Goal: Task Accomplishment & Management: Manage account settings

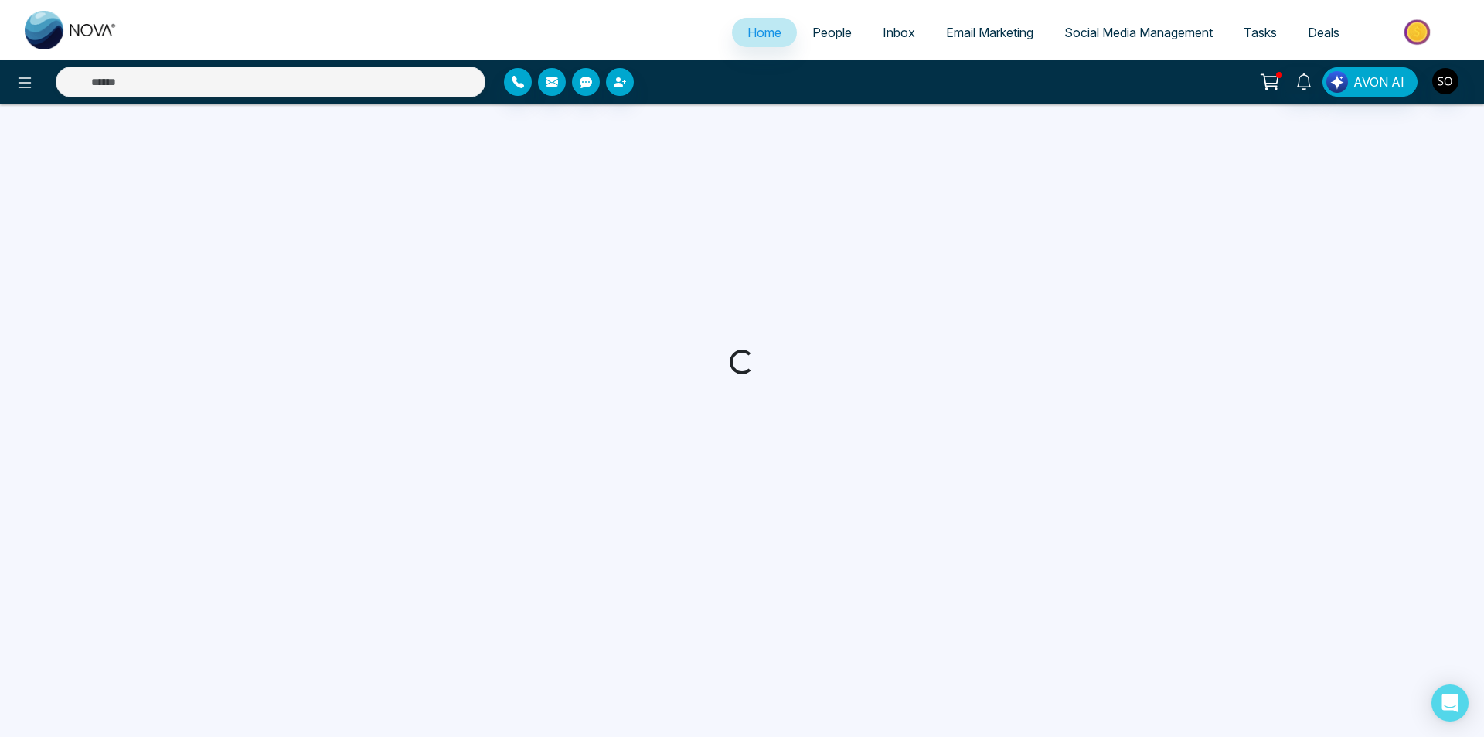
select select "*"
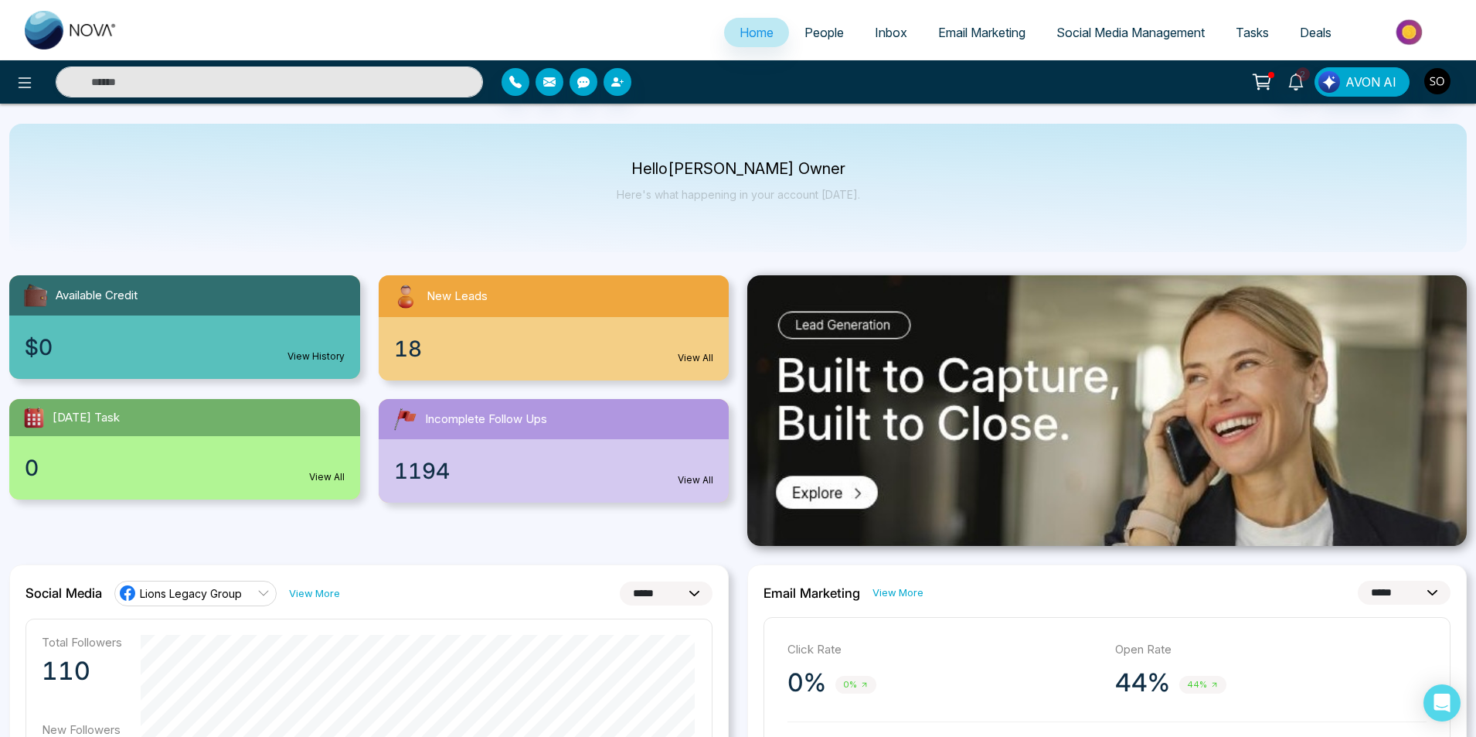
click at [826, 37] on span "People" at bounding box center [824, 32] width 39 height 15
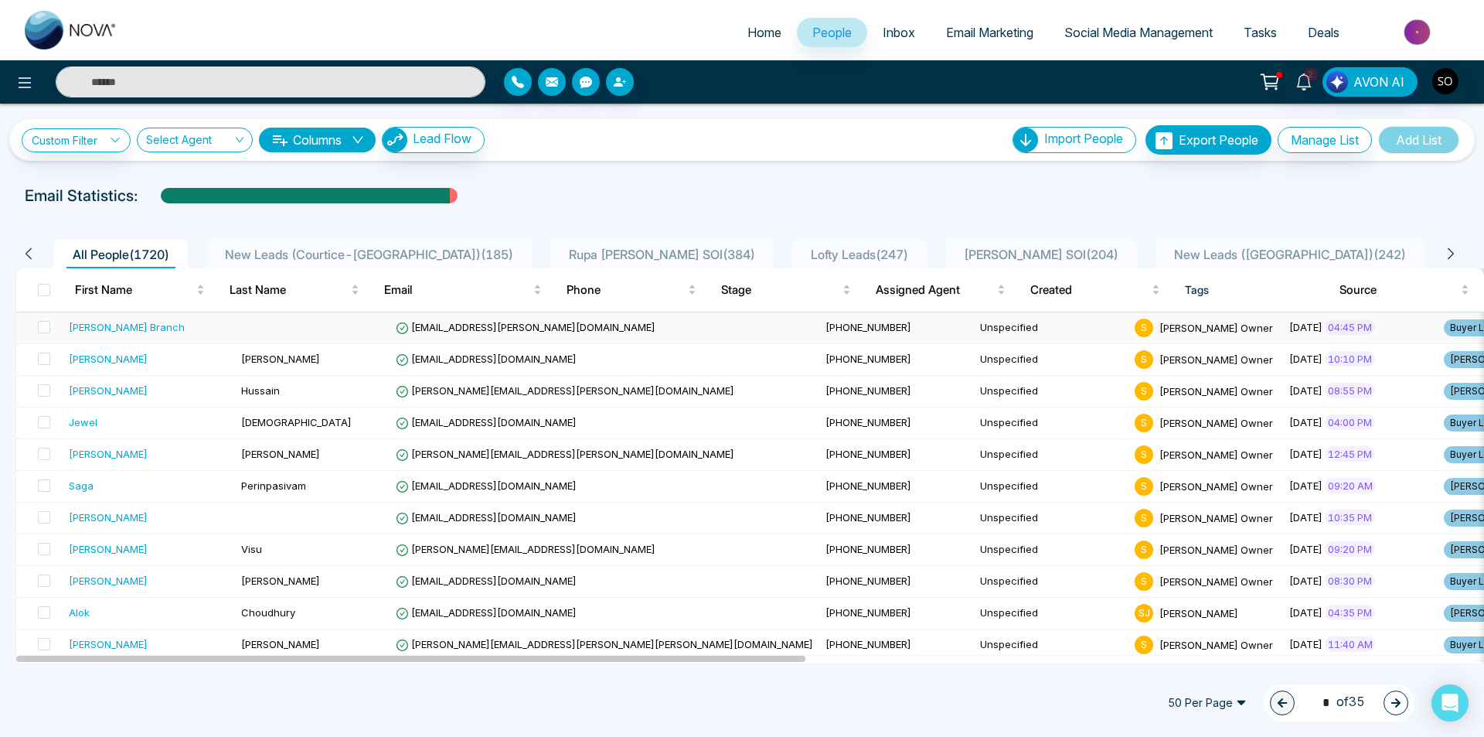
click at [103, 326] on div "[PERSON_NAME] Branch" at bounding box center [127, 326] width 116 height 15
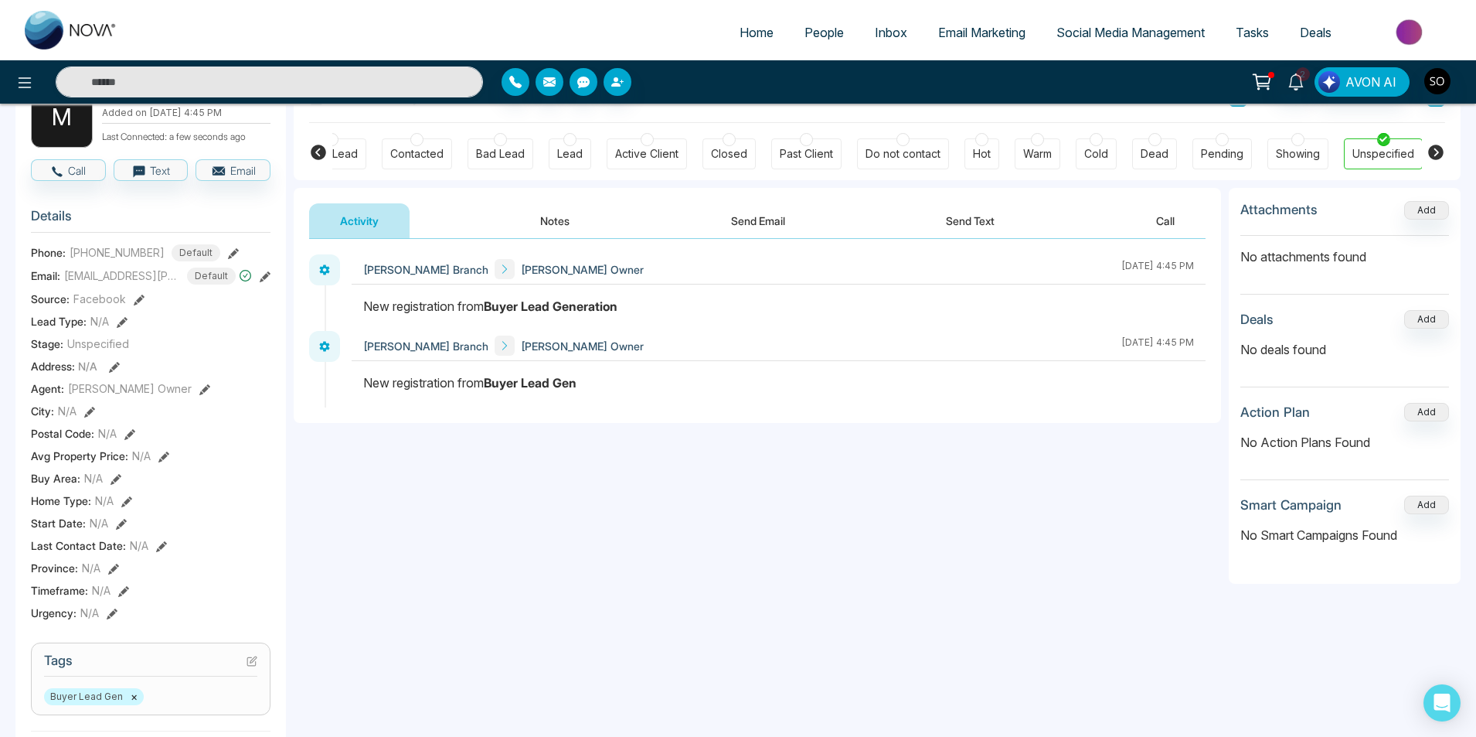
scroll to position [52, 0]
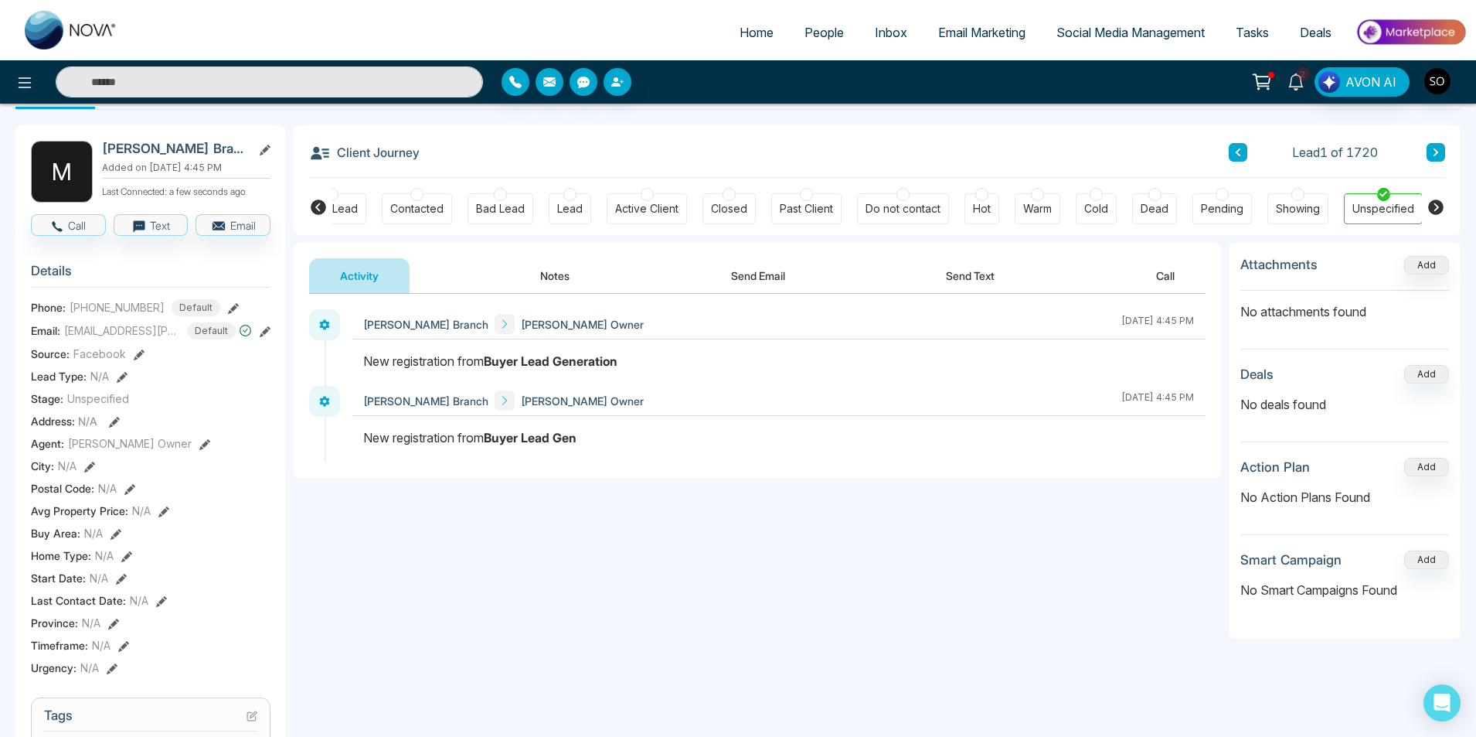
click at [1297, 86] on icon at bounding box center [1296, 81] width 17 height 17
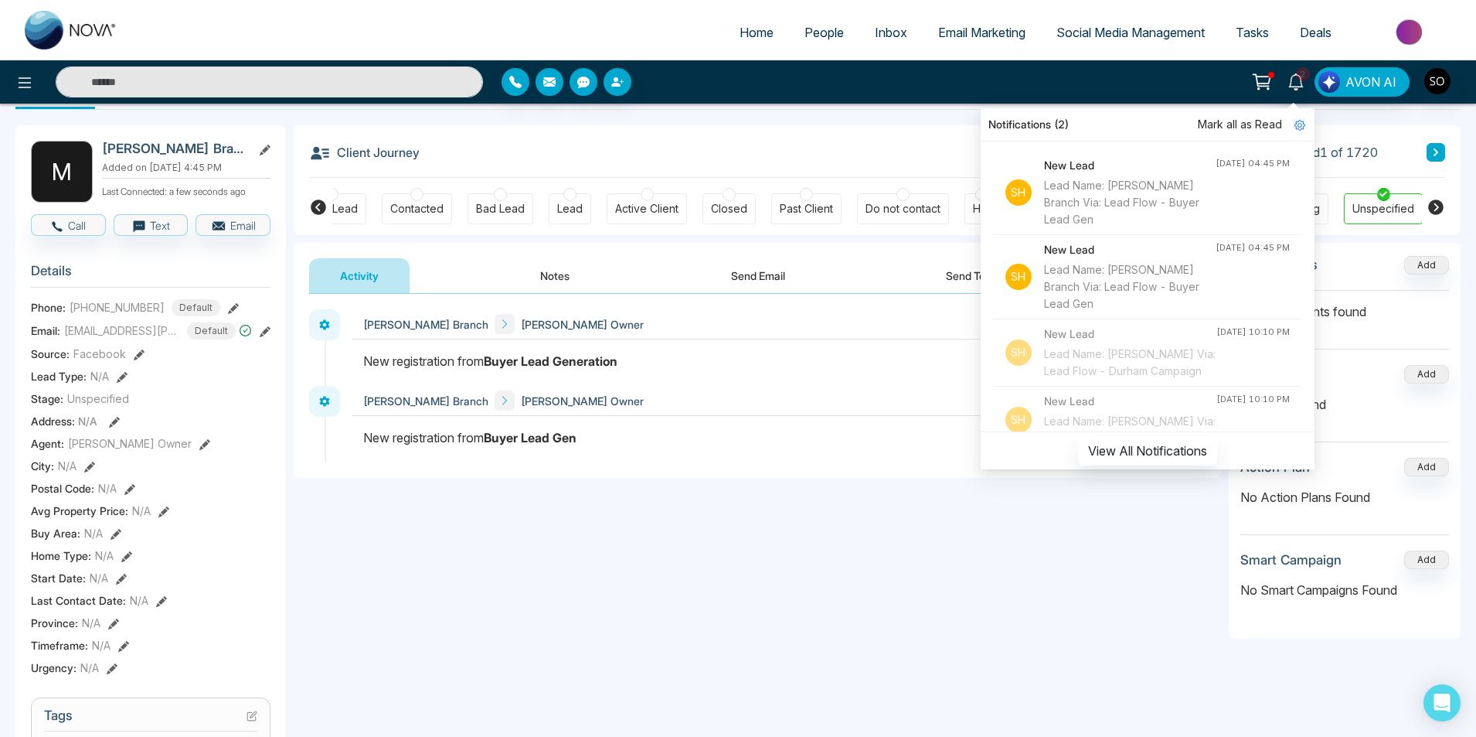
click at [1254, 127] on span "Mark all as Read" at bounding box center [1240, 124] width 84 height 17
click at [661, 128] on div "Client Journey Lead 1 of 1720" at bounding box center [877, 151] width 1136 height 53
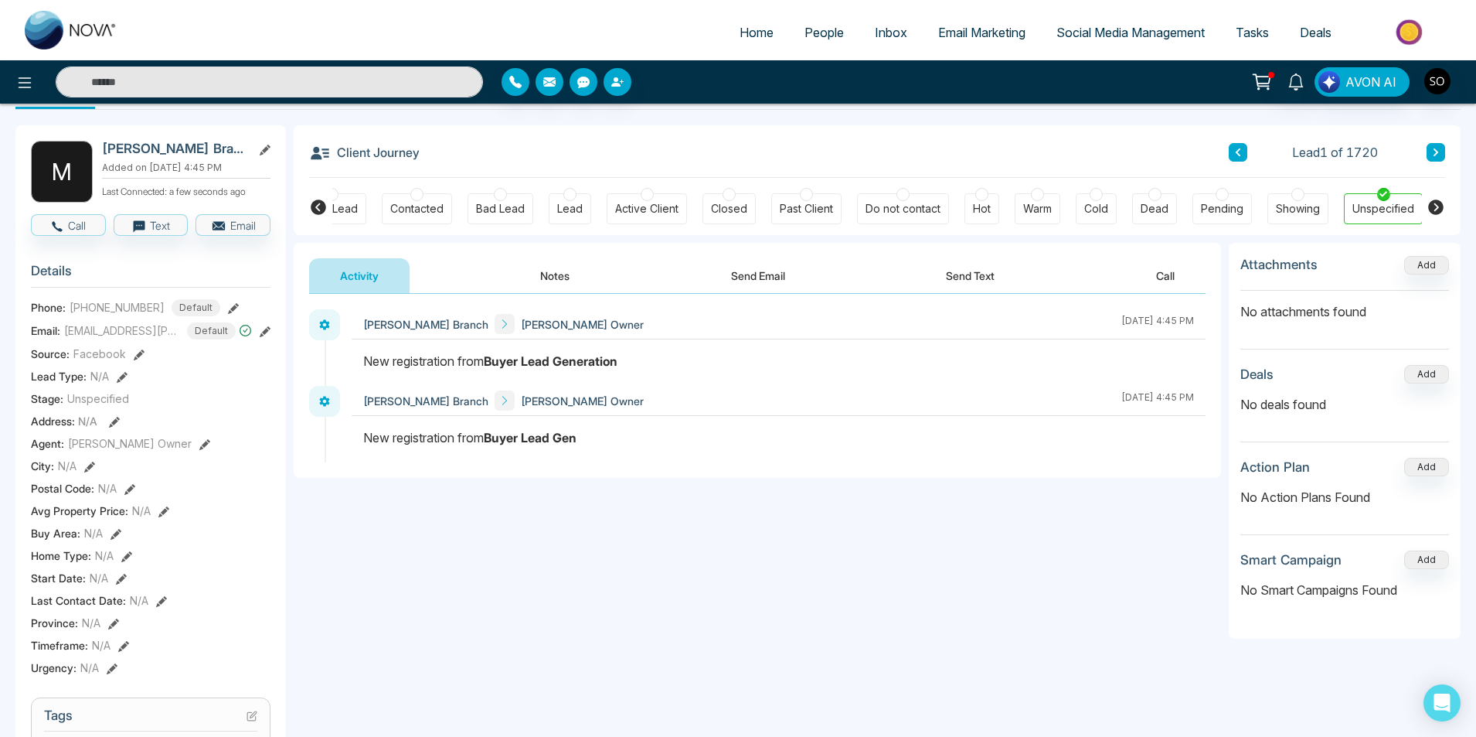
click at [262, 149] on icon at bounding box center [265, 150] width 11 height 11
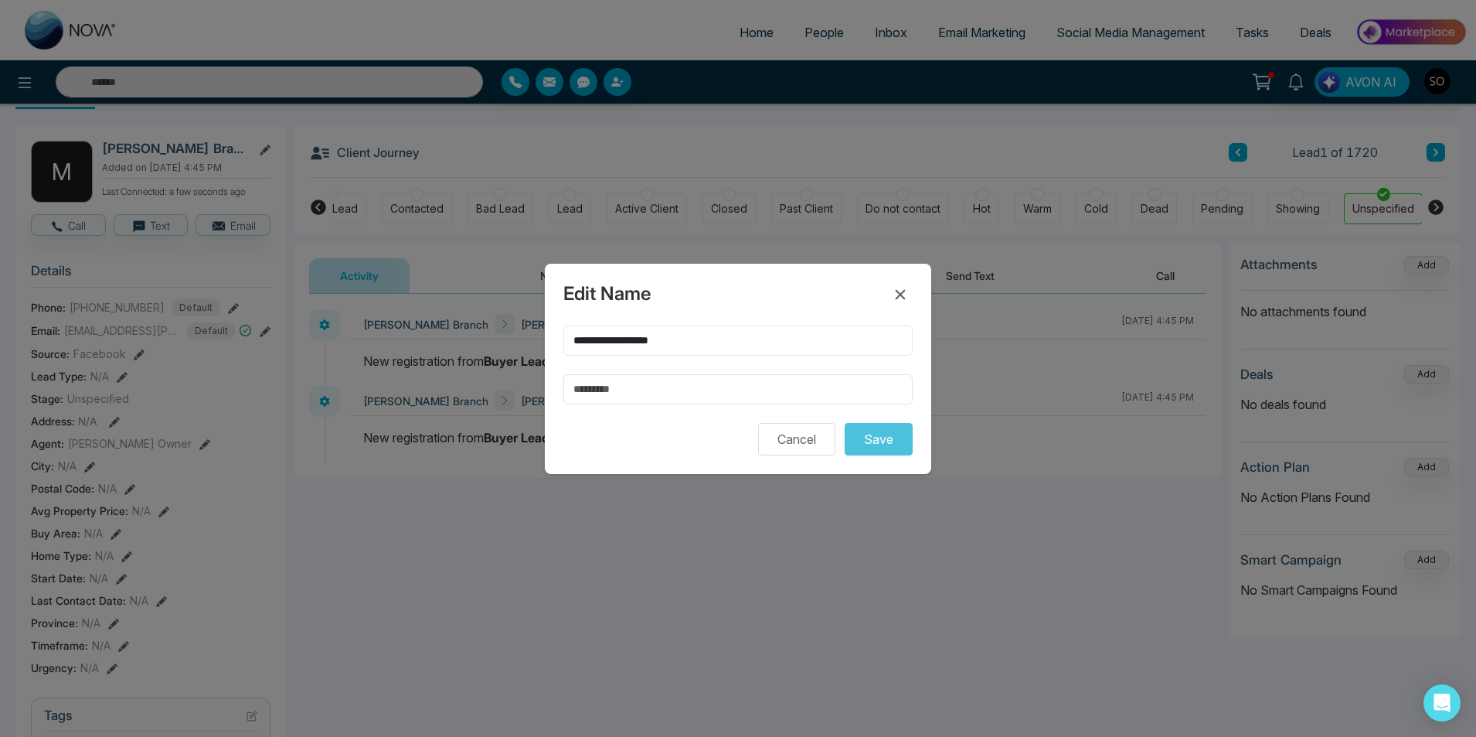
drag, startPoint x: 620, startPoint y: 339, endPoint x: 696, endPoint y: 336, distance: 76.6
click at [696, 336] on input "**********" at bounding box center [738, 340] width 349 height 30
type input "******"
click at [622, 390] on input "text" at bounding box center [738, 389] width 349 height 30
paste input "**********"
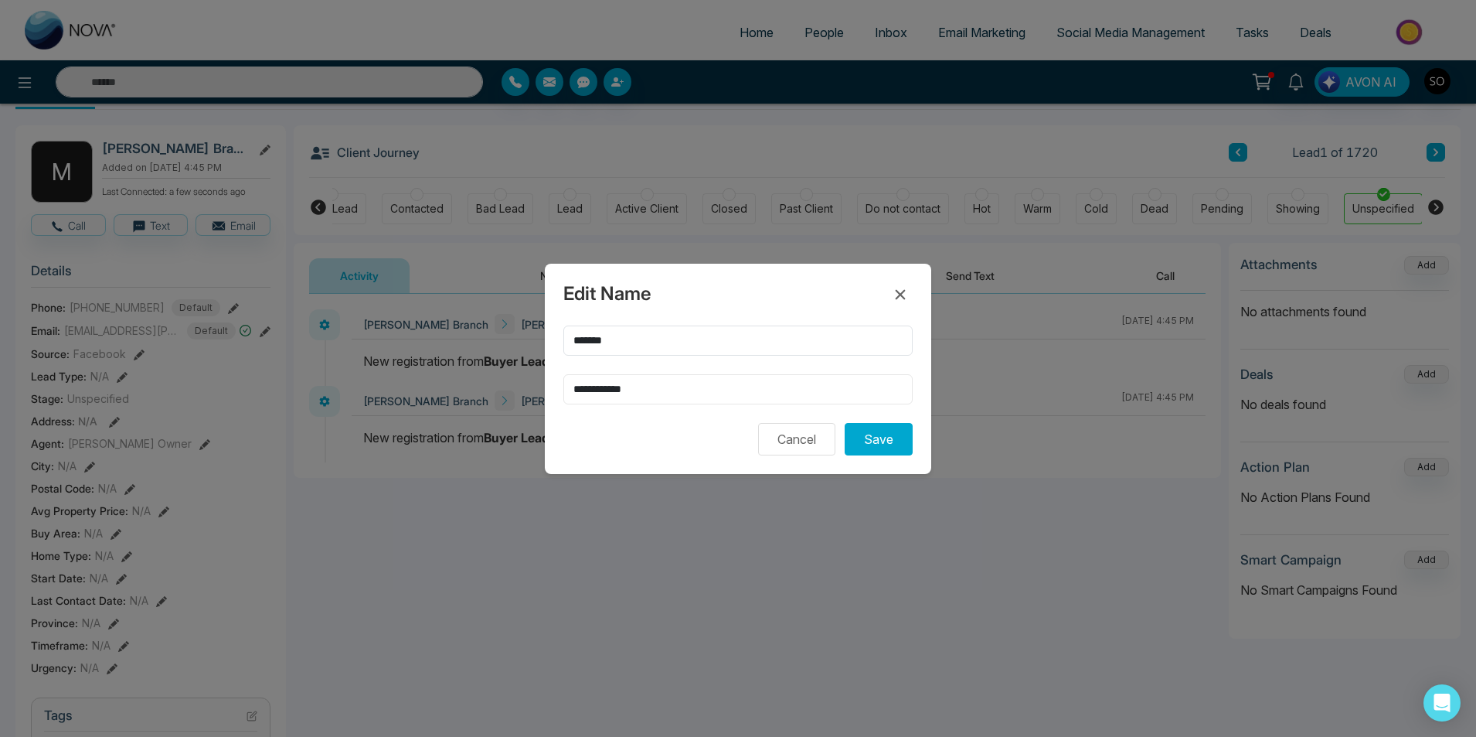
type input "**********"
click at [679, 455] on div "Cancel Save" at bounding box center [738, 439] width 349 height 32
click at [871, 436] on button "Save" at bounding box center [879, 439] width 68 height 32
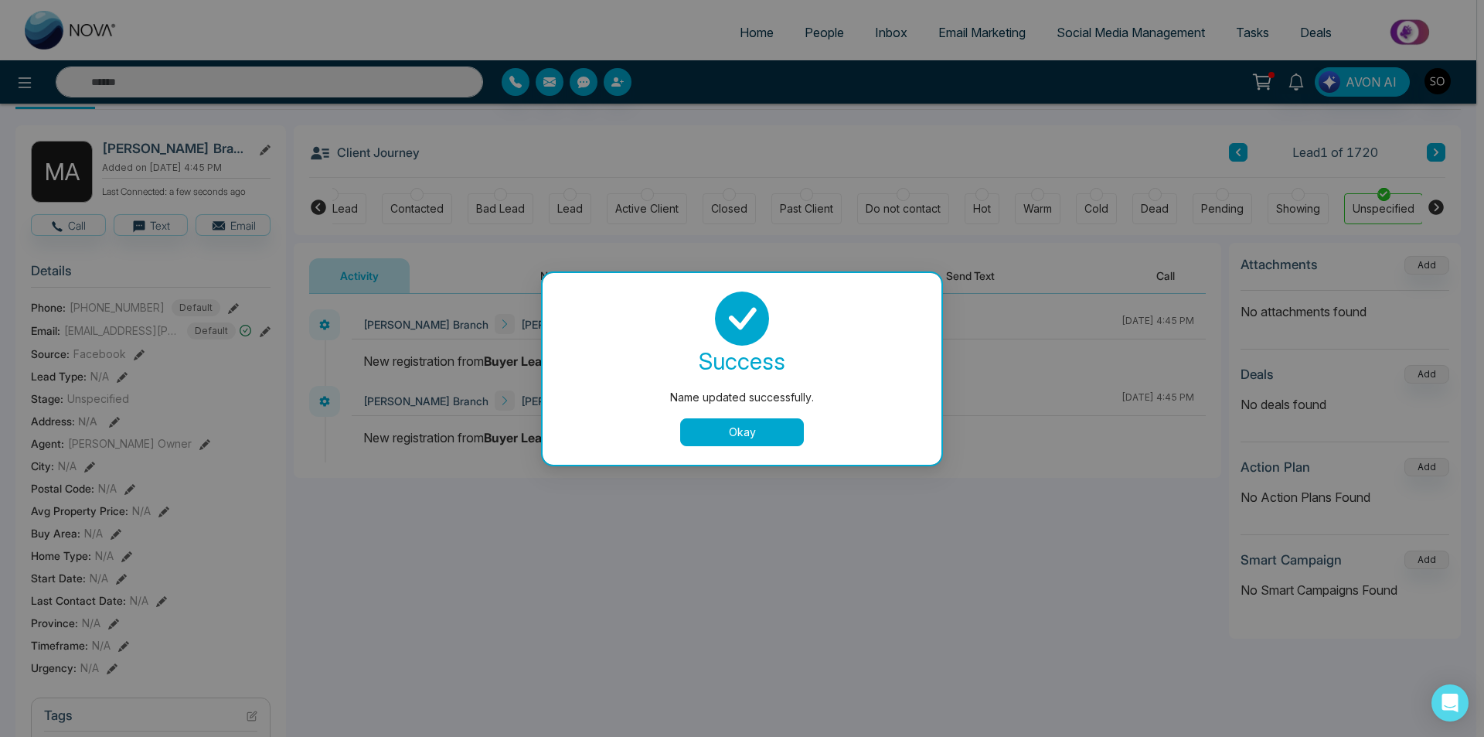
click at [760, 441] on button "Okay" at bounding box center [742, 432] width 124 height 28
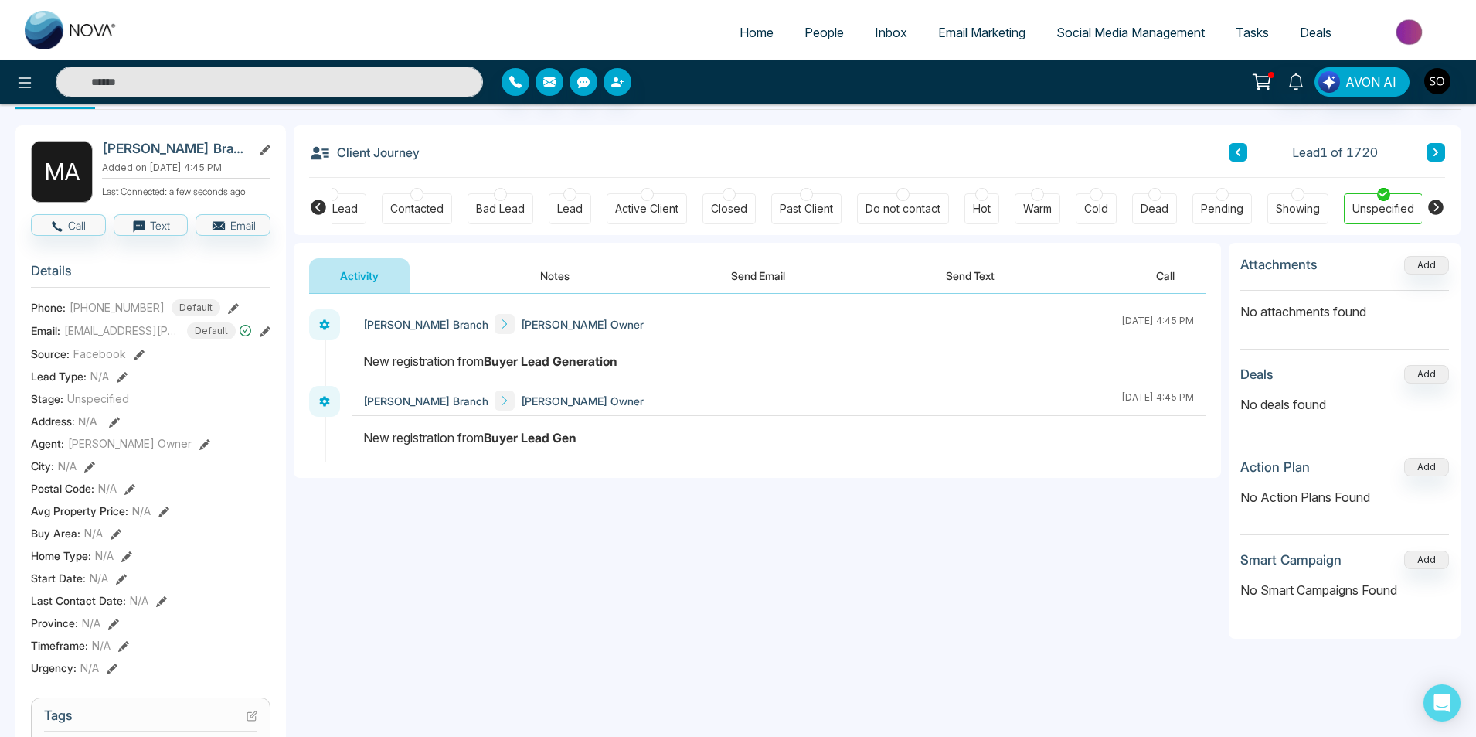
scroll to position [0, 27]
click at [808, 39] on span "People" at bounding box center [824, 32] width 39 height 15
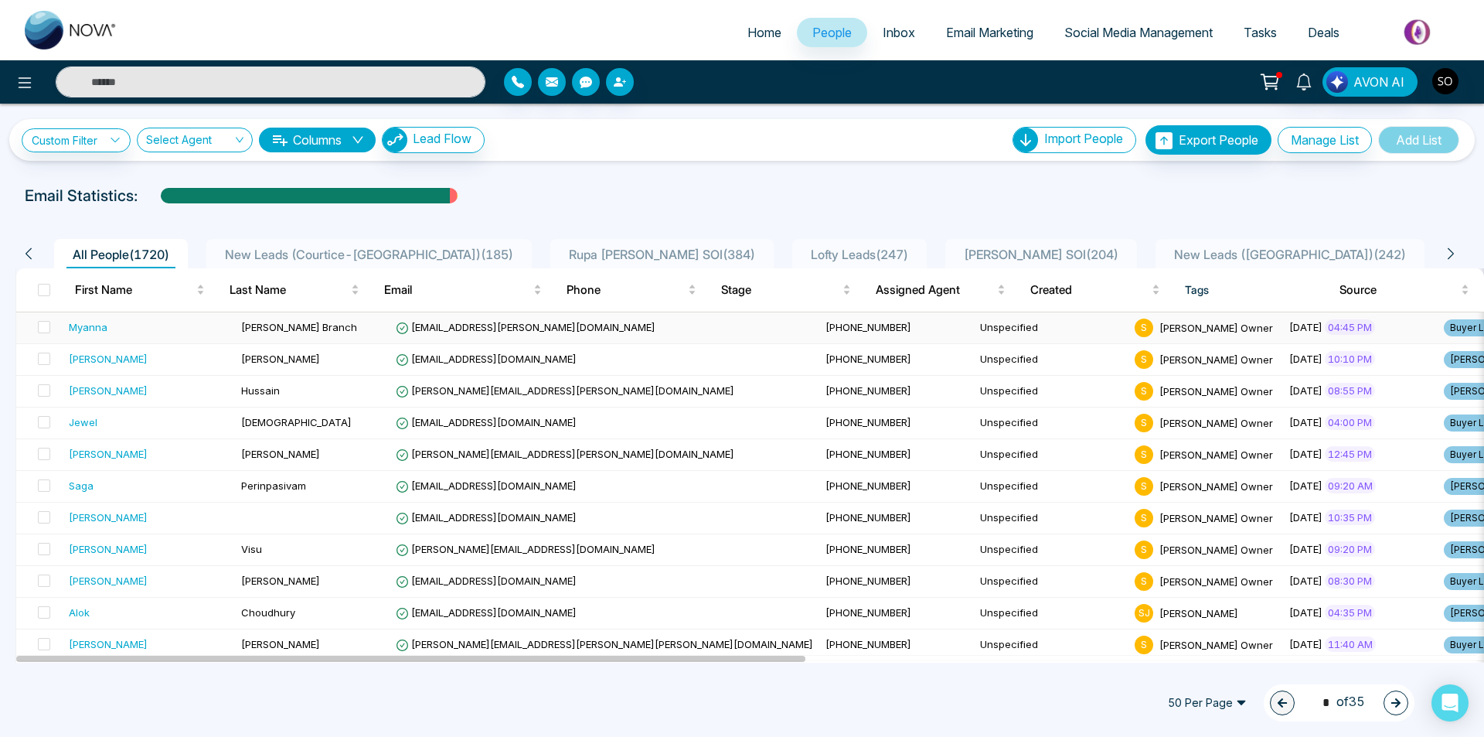
click at [251, 327] on span "[PERSON_NAME] Branch" at bounding box center [299, 327] width 116 height 12
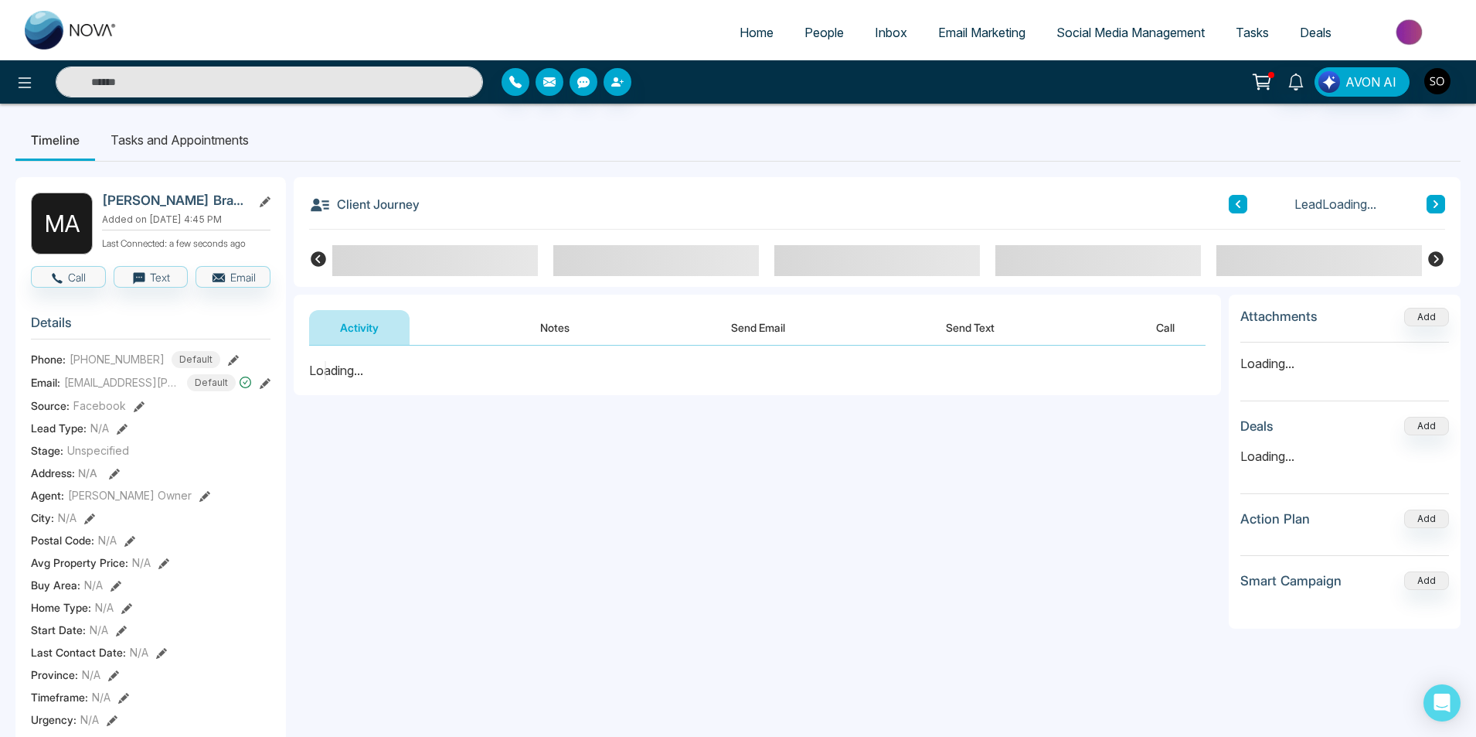
click at [541, 325] on button "Notes" at bounding box center [554, 327] width 91 height 35
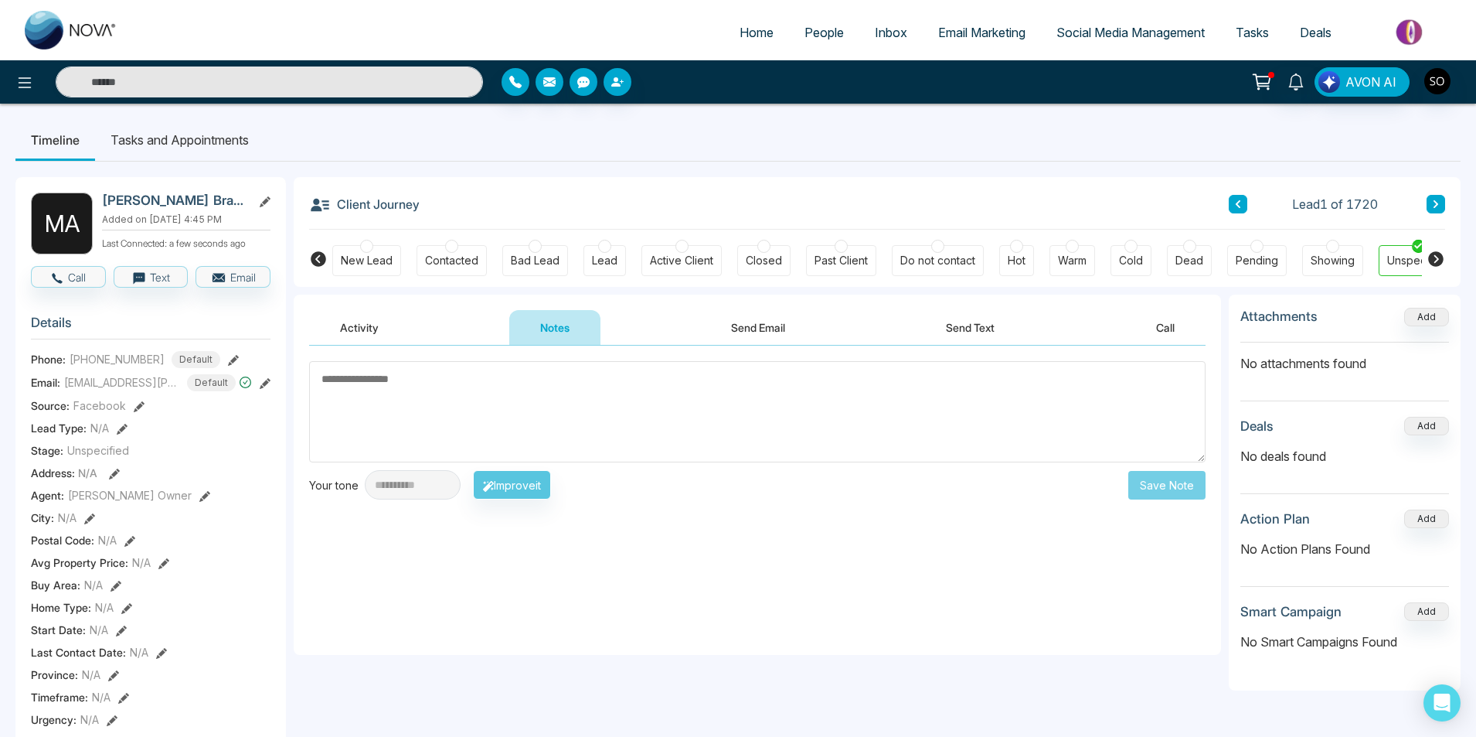
scroll to position [0, 35]
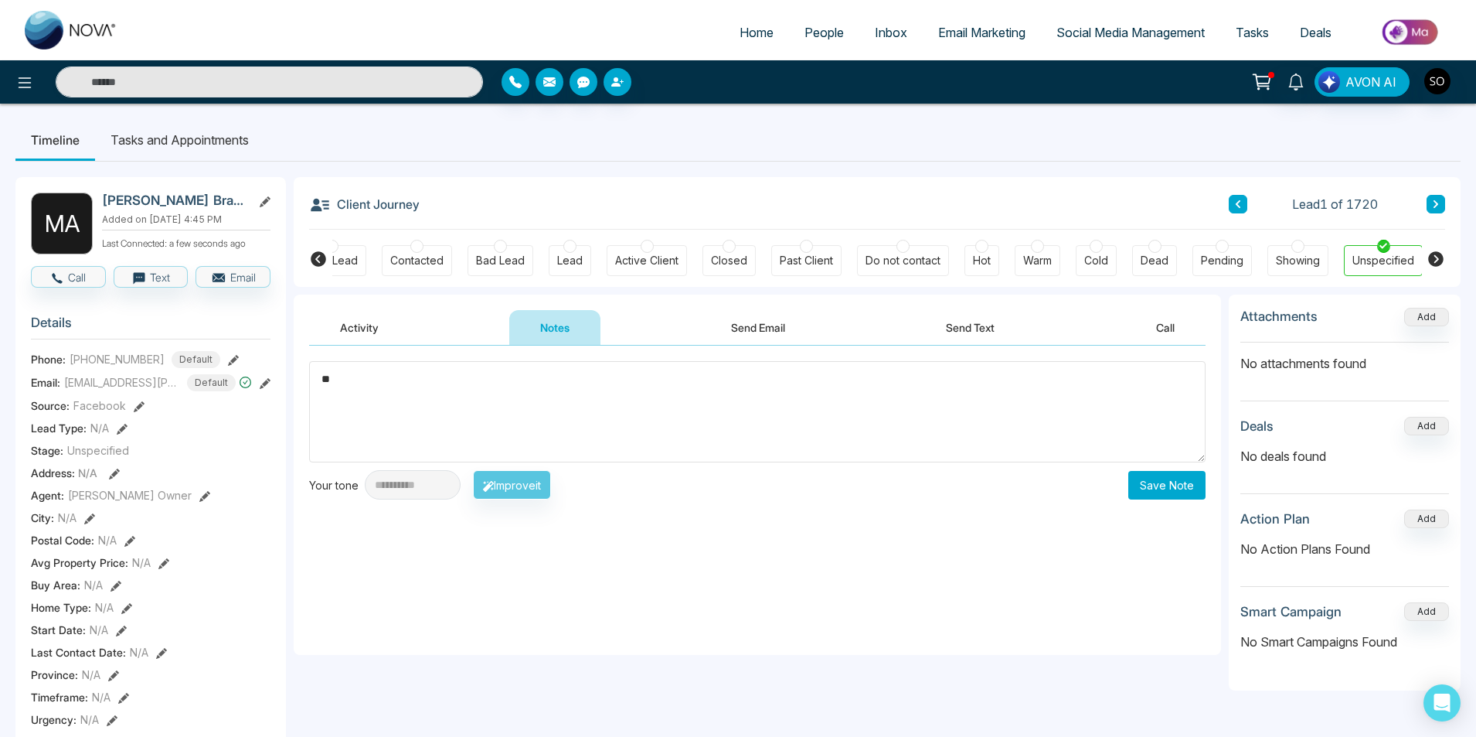
type textarea "*"
type textarea "**********"
click at [1172, 484] on button "Save Note" at bounding box center [1167, 485] width 77 height 29
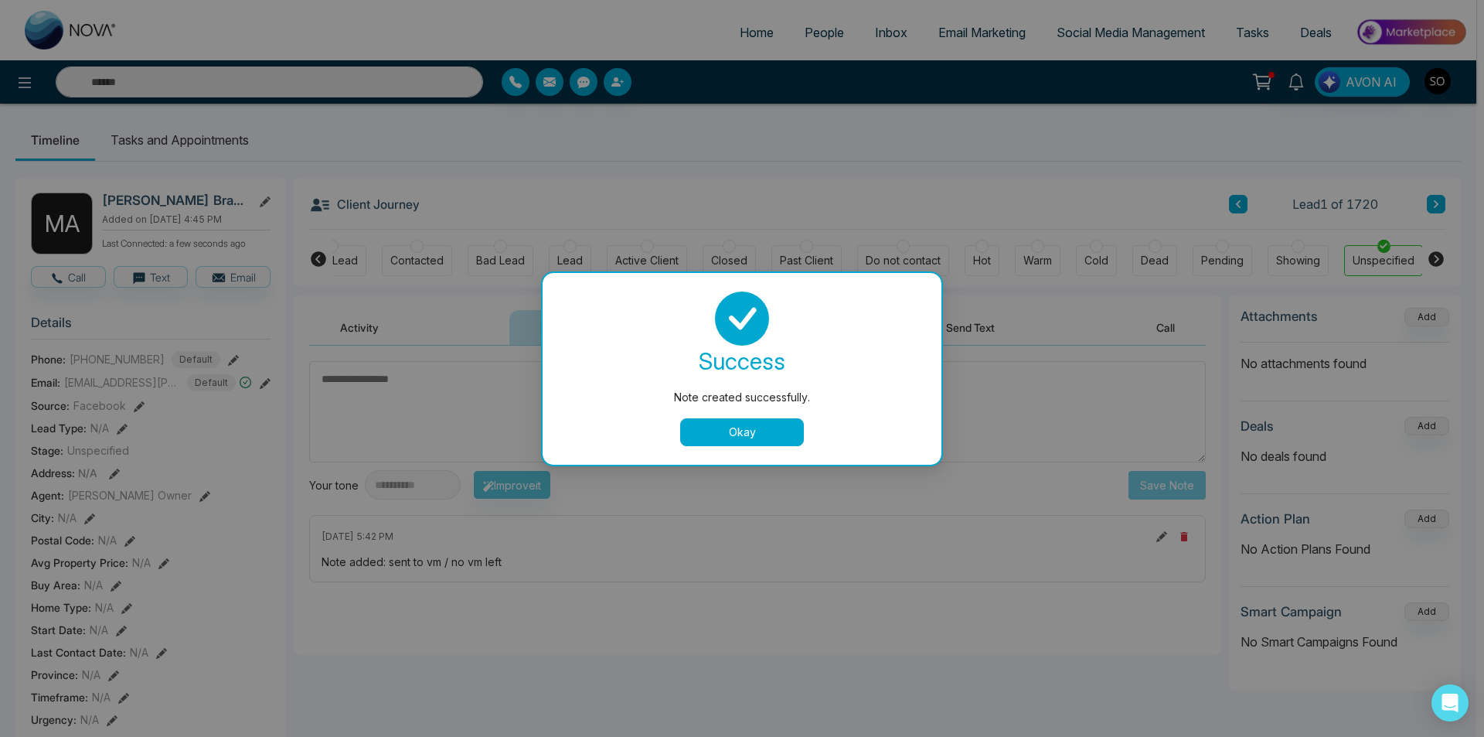
click at [792, 427] on button "Okay" at bounding box center [742, 432] width 124 height 28
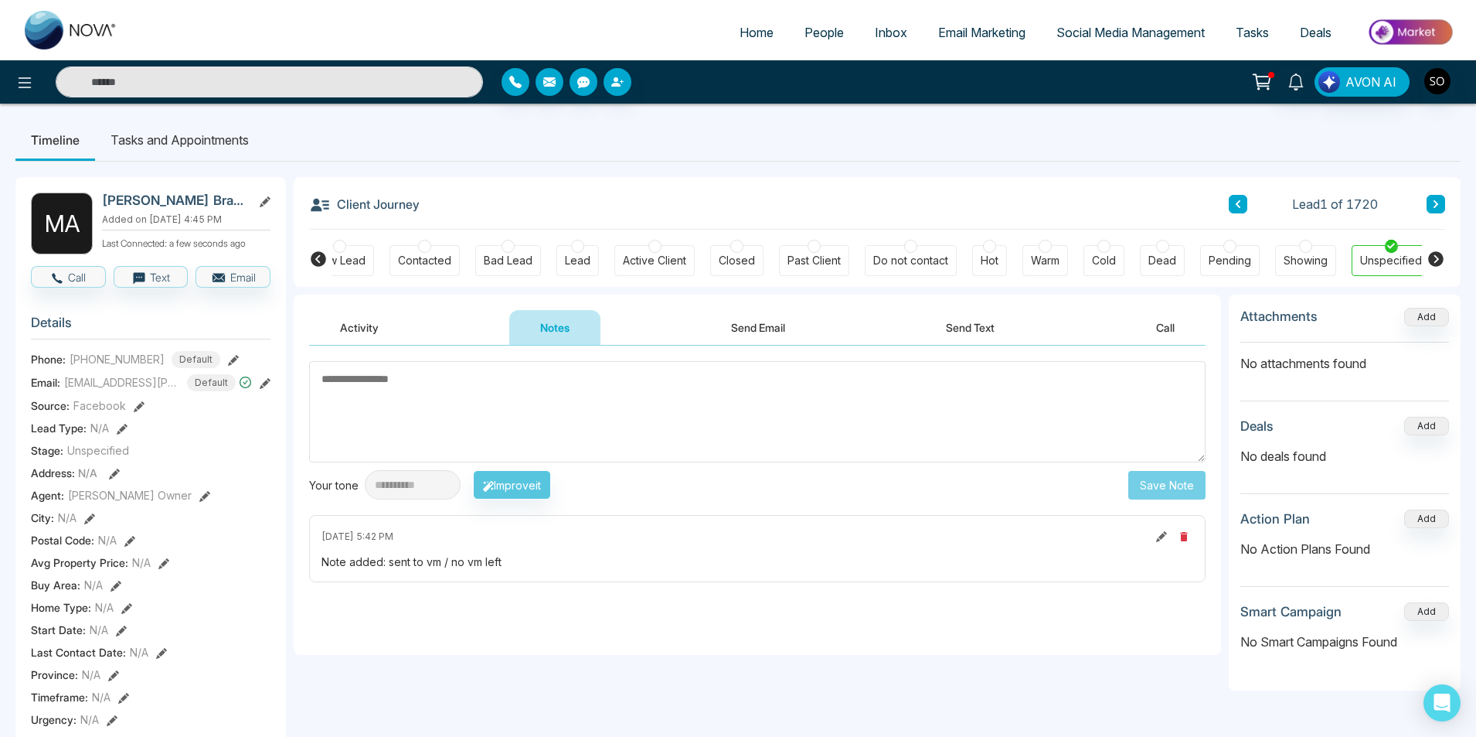
click at [1437, 205] on icon at bounding box center [1436, 204] width 5 height 8
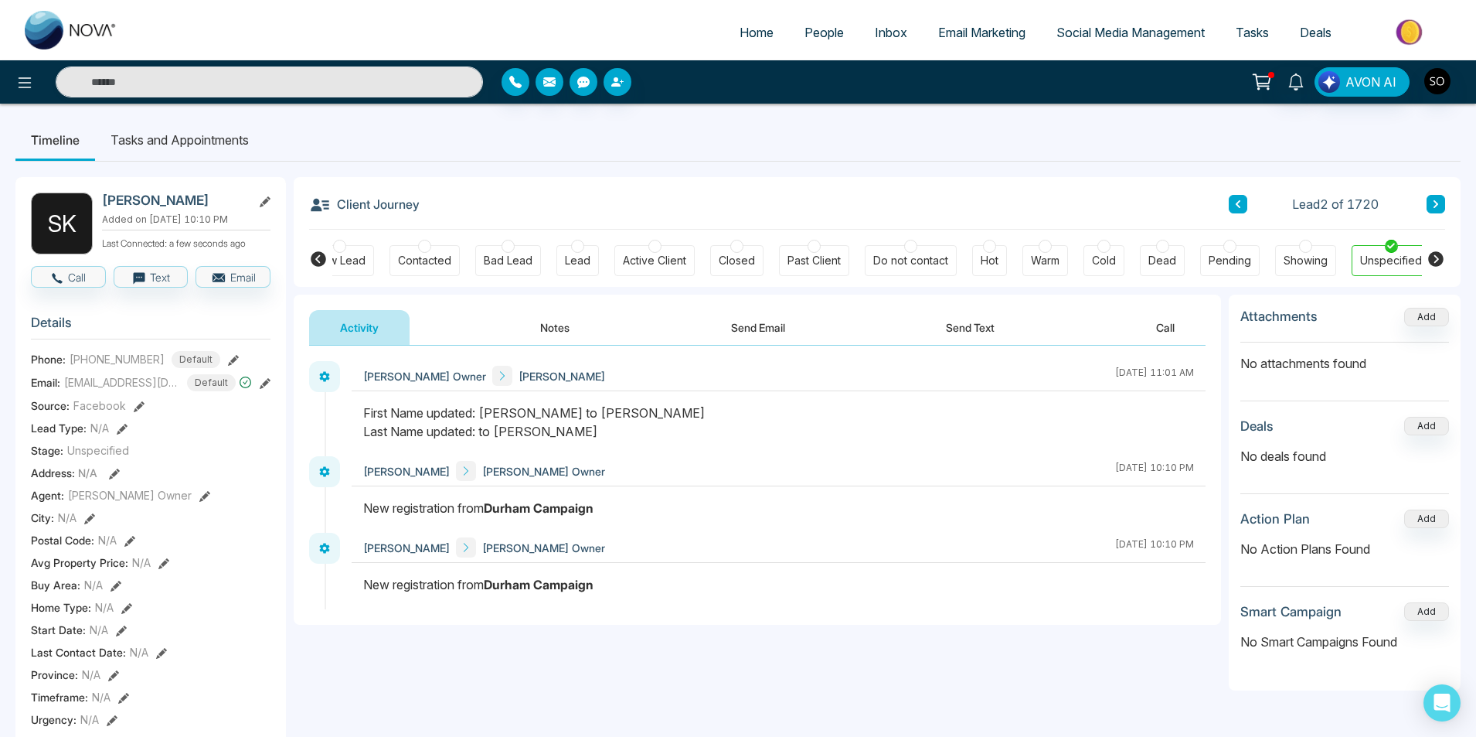
click at [543, 329] on button "Notes" at bounding box center [554, 327] width 91 height 35
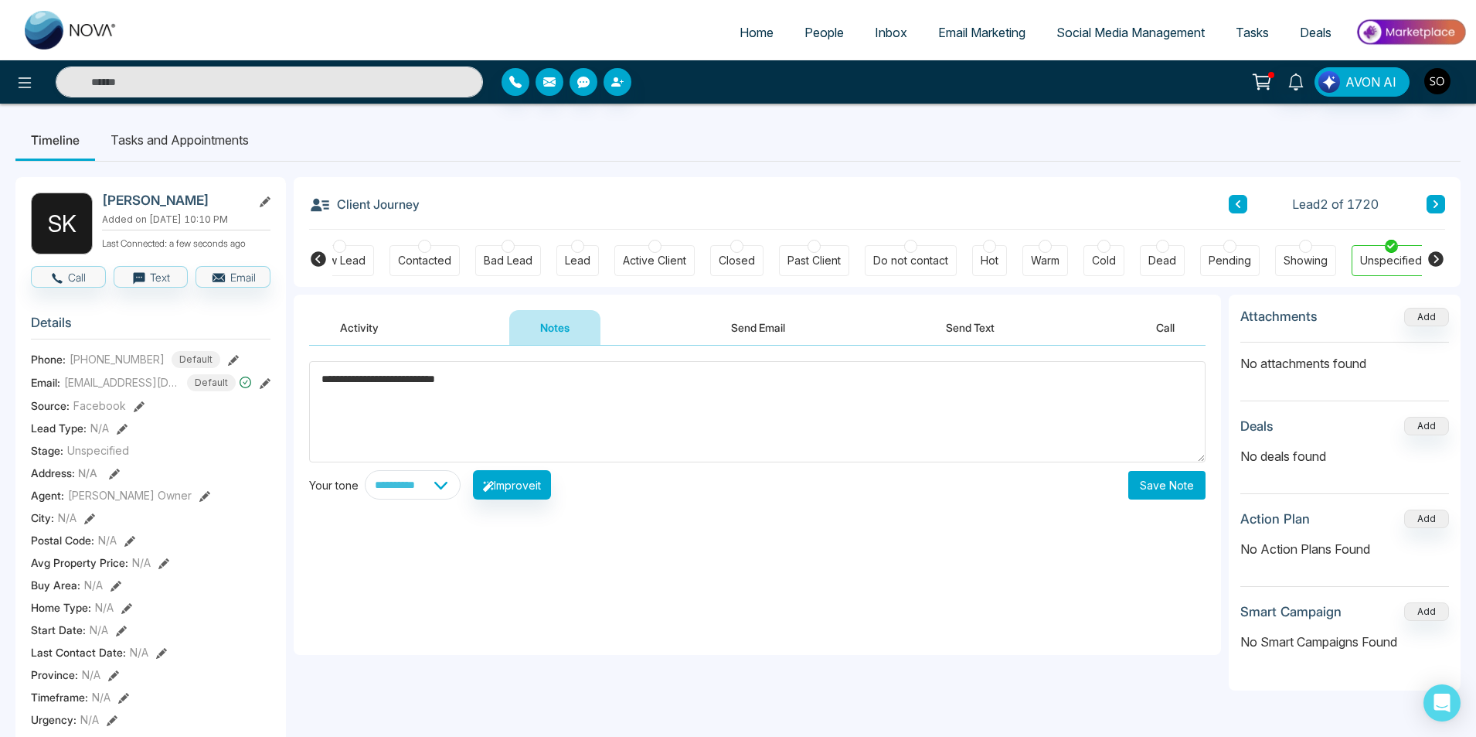
type textarea "**********"
click at [1171, 484] on button "Save Note" at bounding box center [1167, 485] width 77 height 29
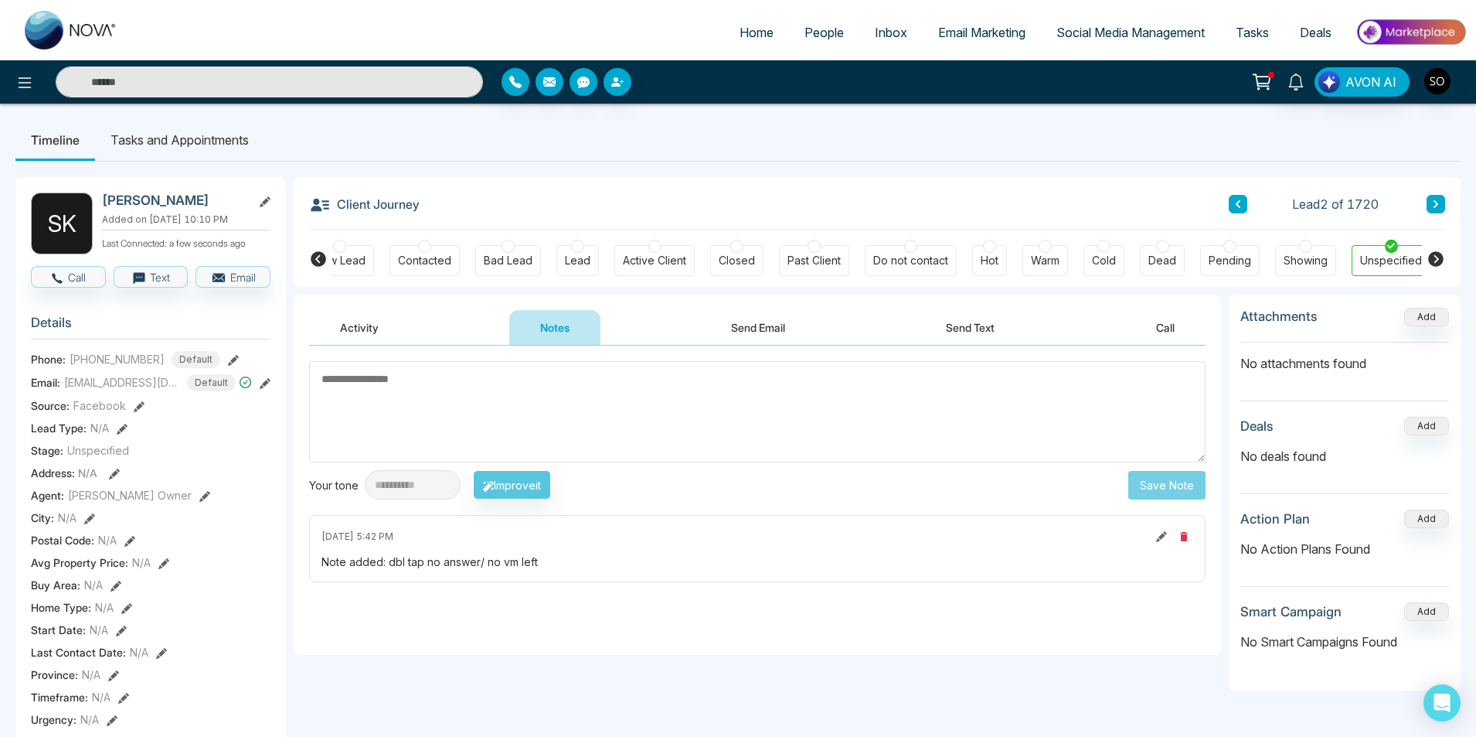
click at [1431, 202] on button at bounding box center [1436, 204] width 19 height 19
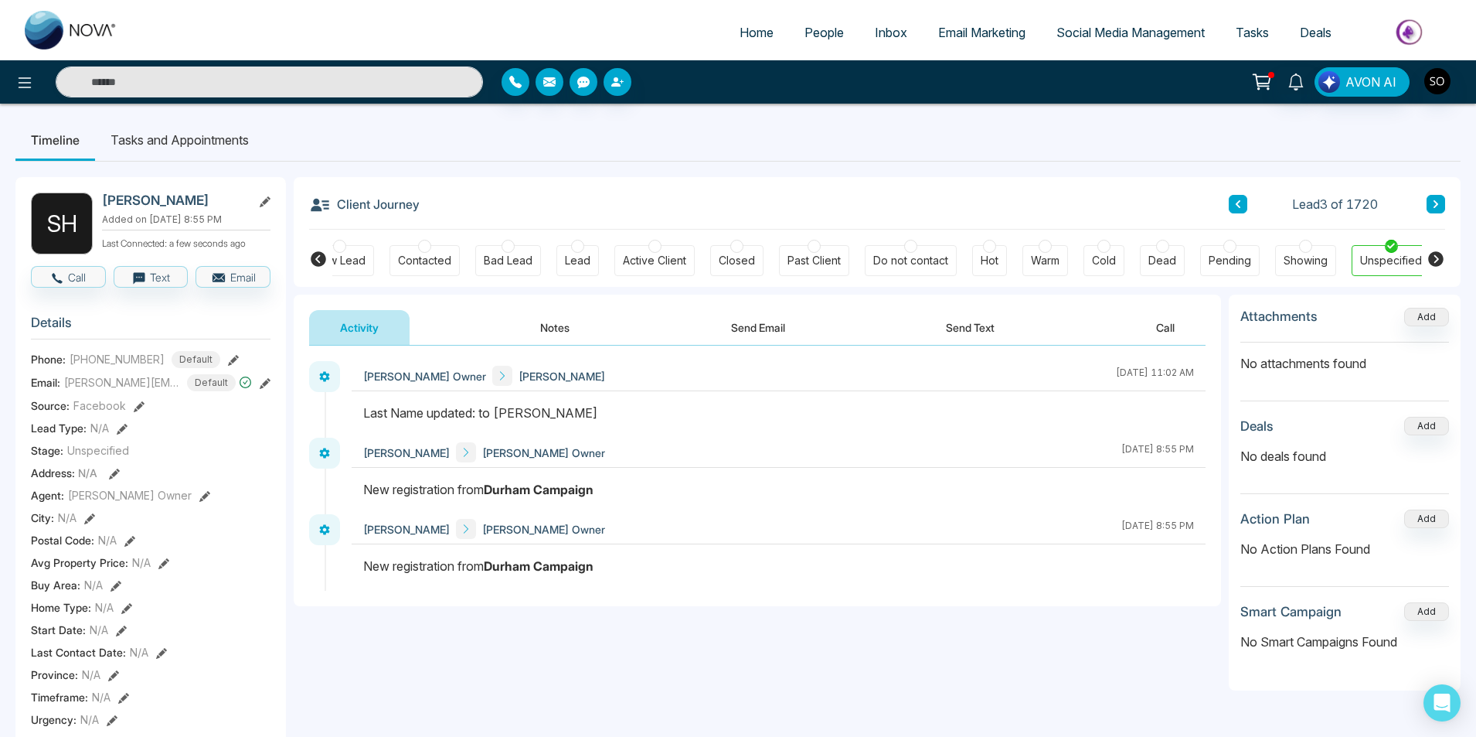
click at [540, 339] on button "Notes" at bounding box center [554, 327] width 91 height 35
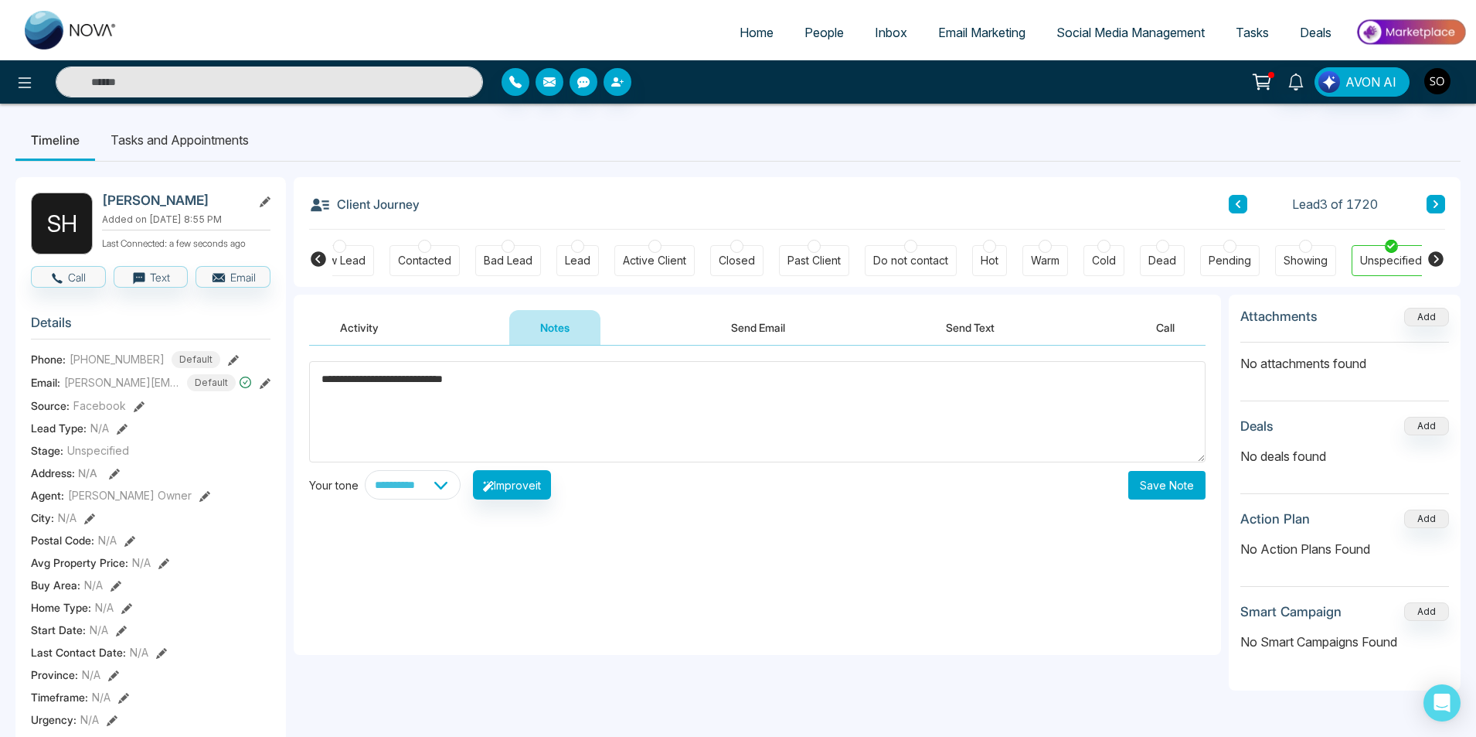
type textarea "**********"
click at [1160, 482] on button "Save Note" at bounding box center [1167, 485] width 77 height 29
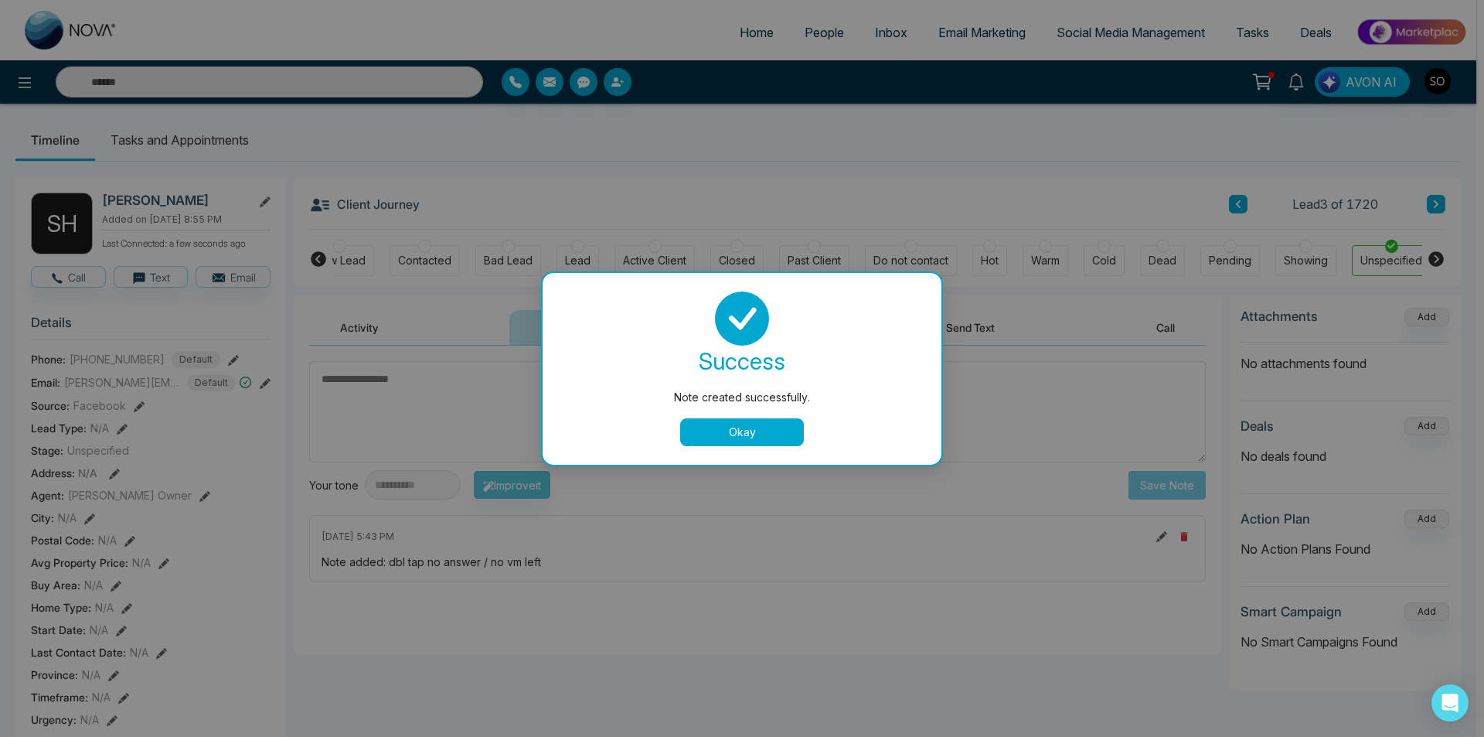
click at [728, 432] on button "Okay" at bounding box center [742, 432] width 124 height 28
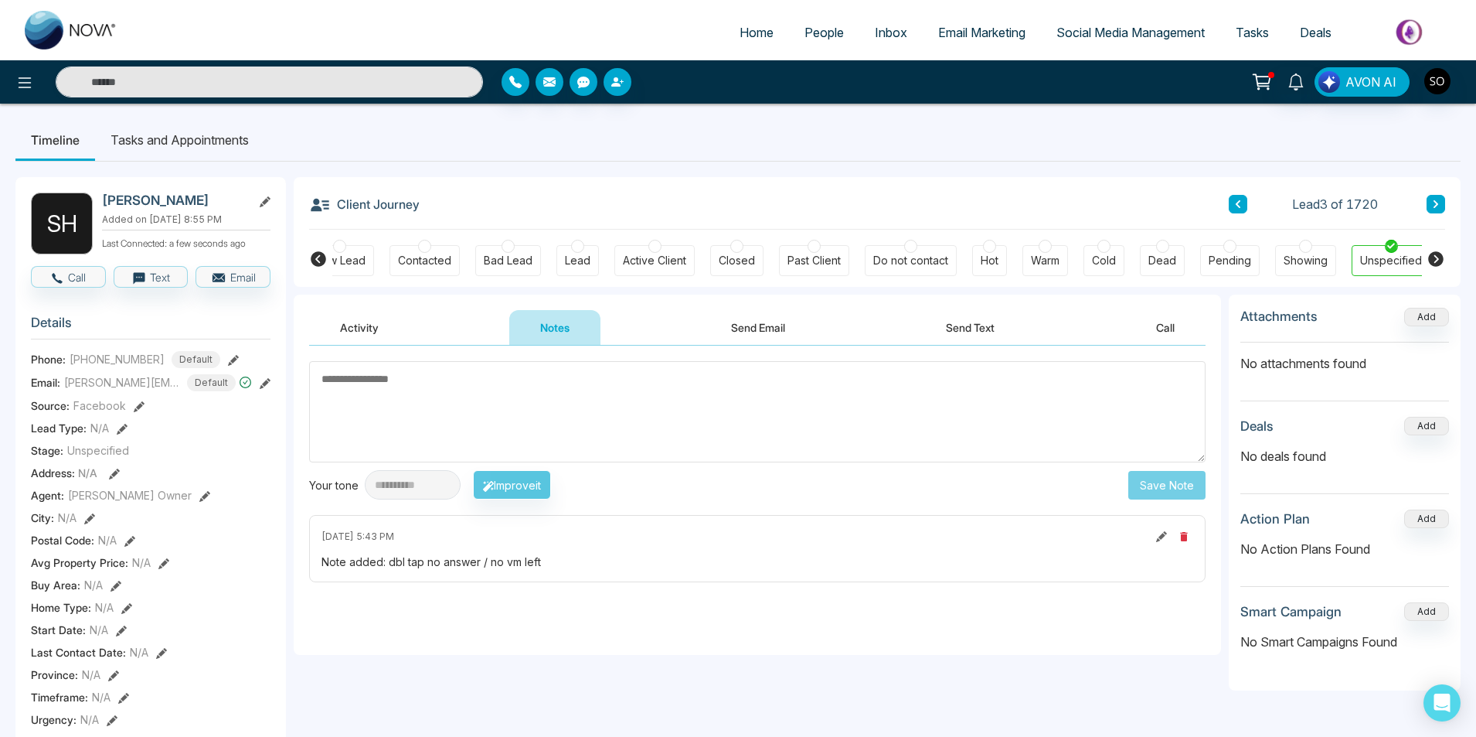
click at [1432, 205] on icon at bounding box center [1436, 203] width 8 height 9
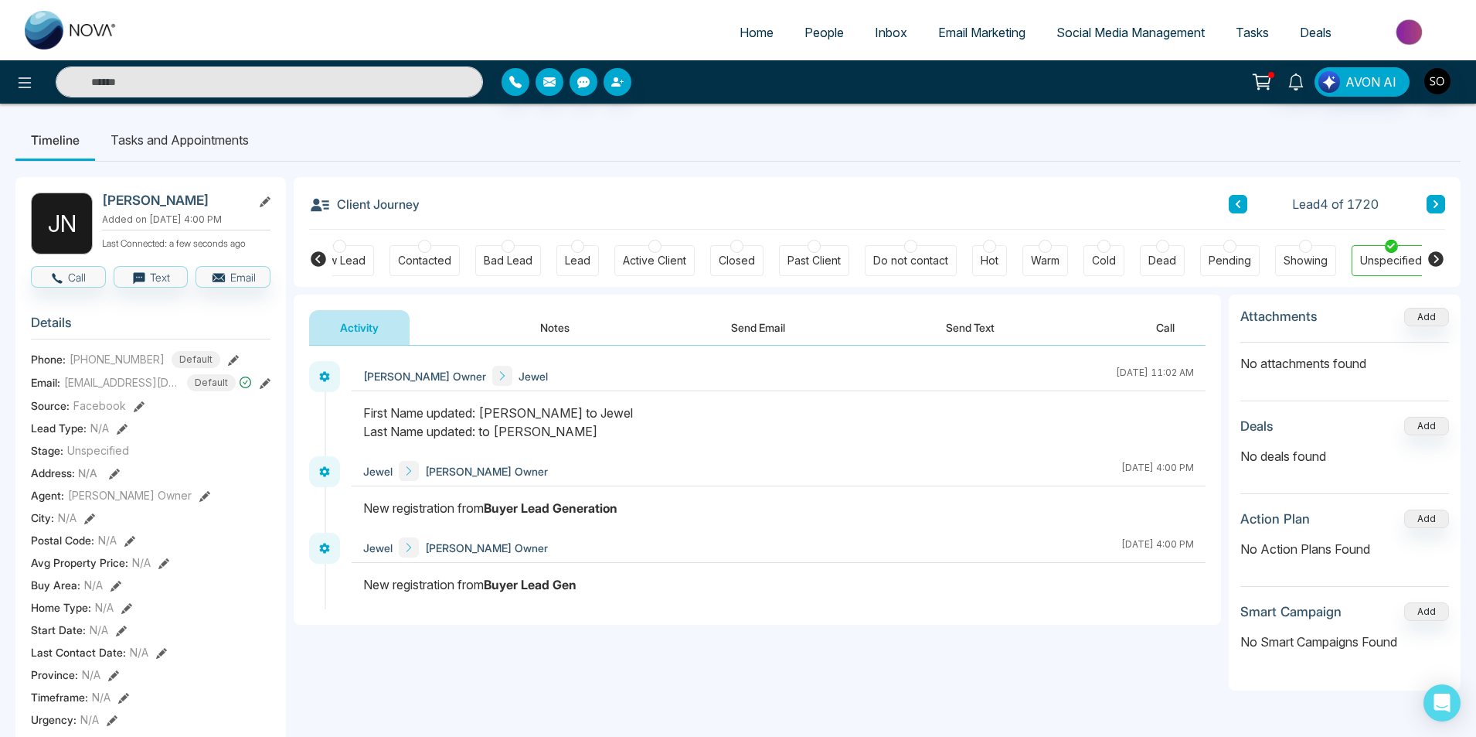
click at [553, 325] on button "Notes" at bounding box center [554, 327] width 91 height 35
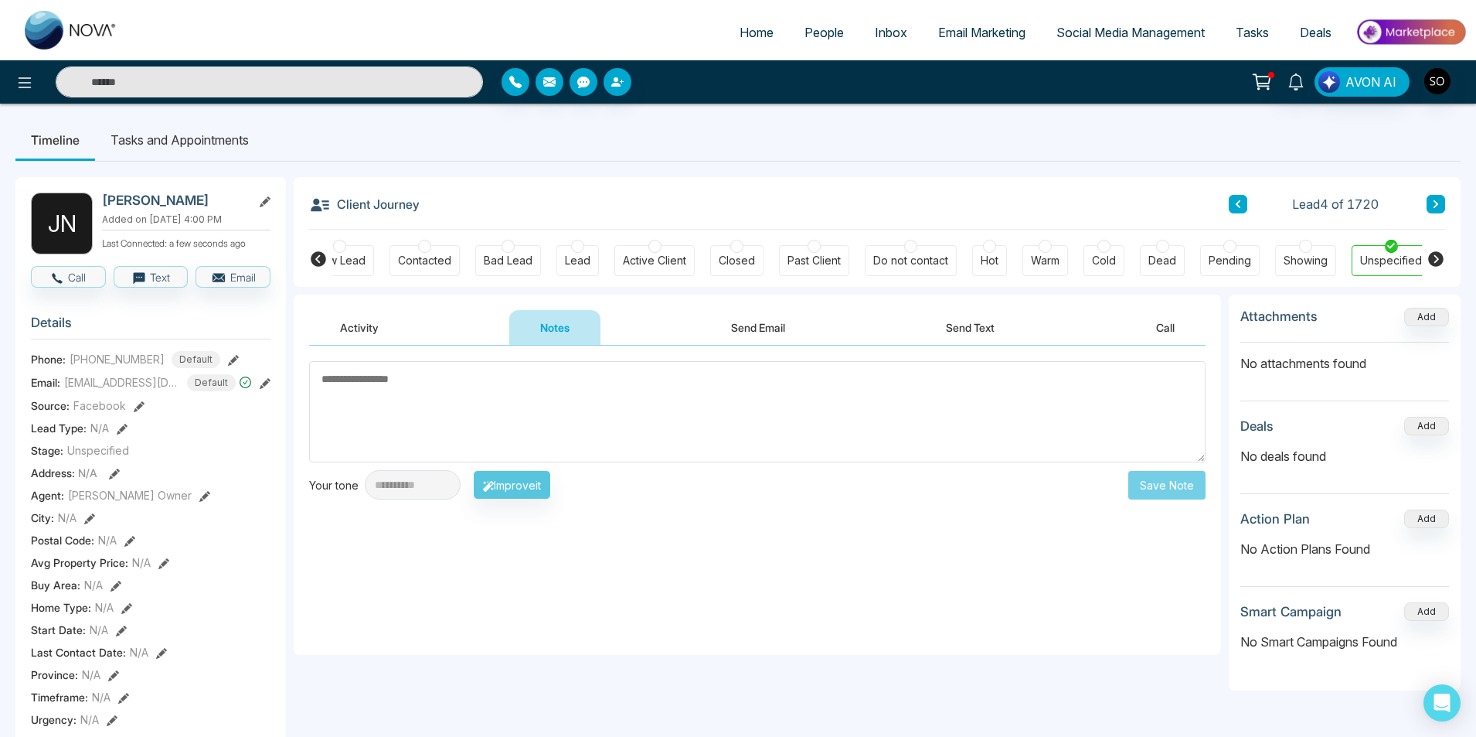
click at [480, 401] on textarea at bounding box center [757, 411] width 897 height 101
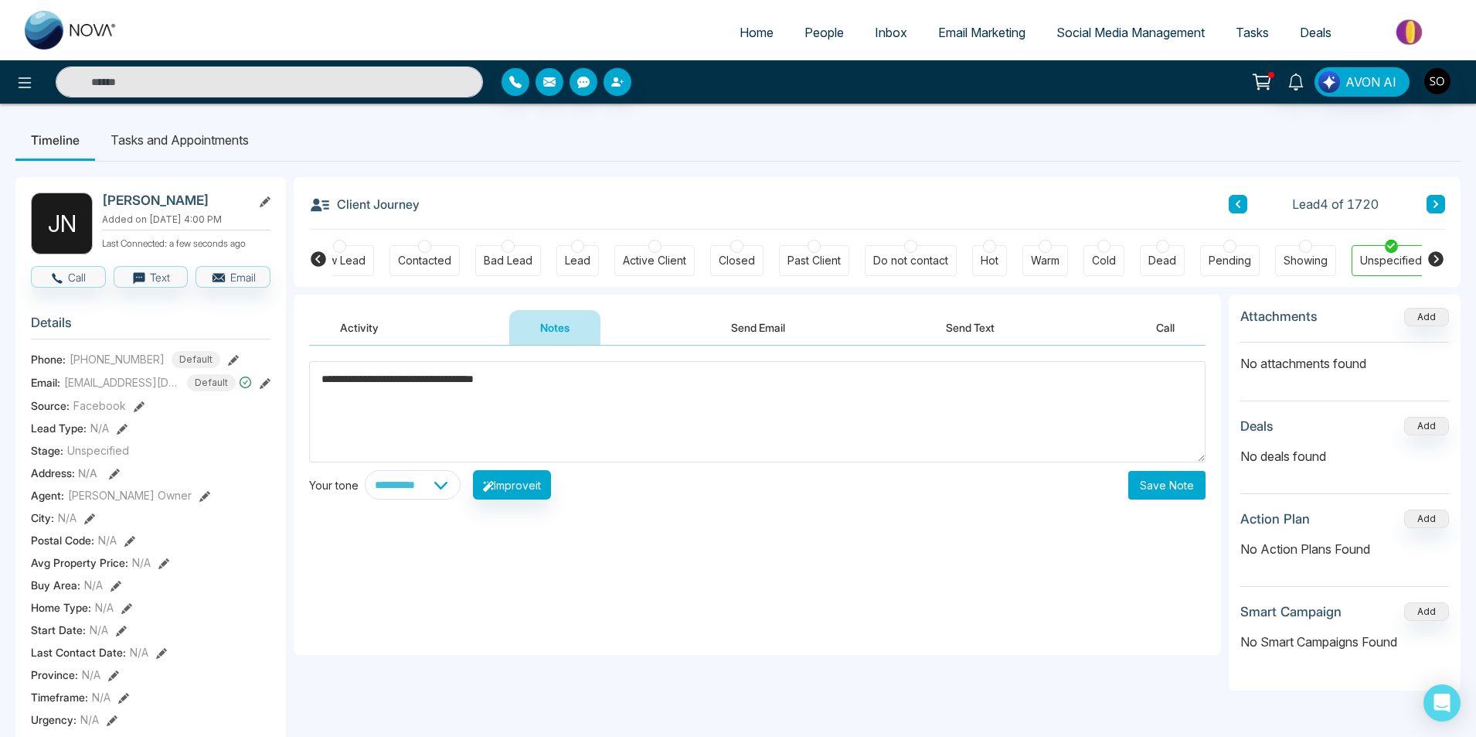
type textarea "**********"
click at [1167, 482] on button "Save Note" at bounding box center [1167, 485] width 77 height 29
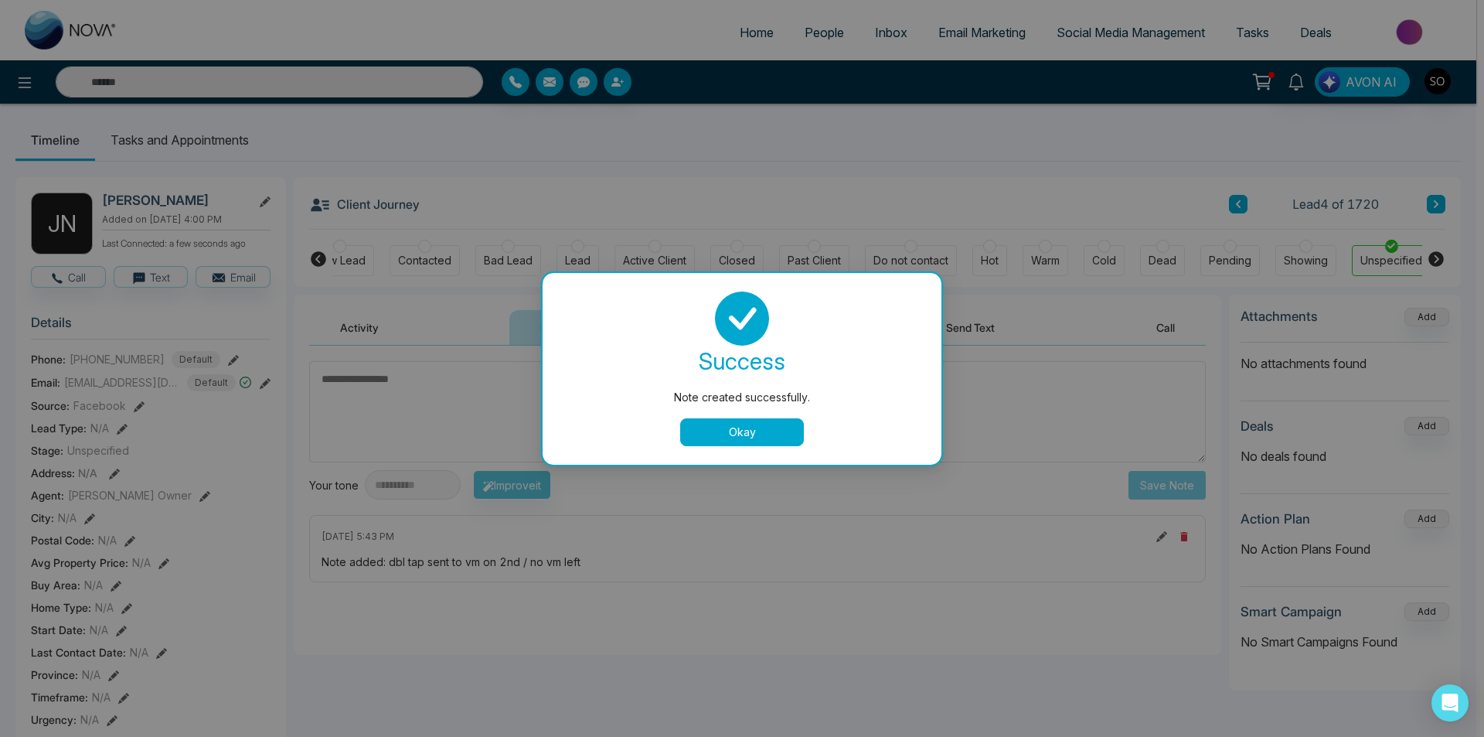
click at [713, 432] on button "Okay" at bounding box center [742, 432] width 124 height 28
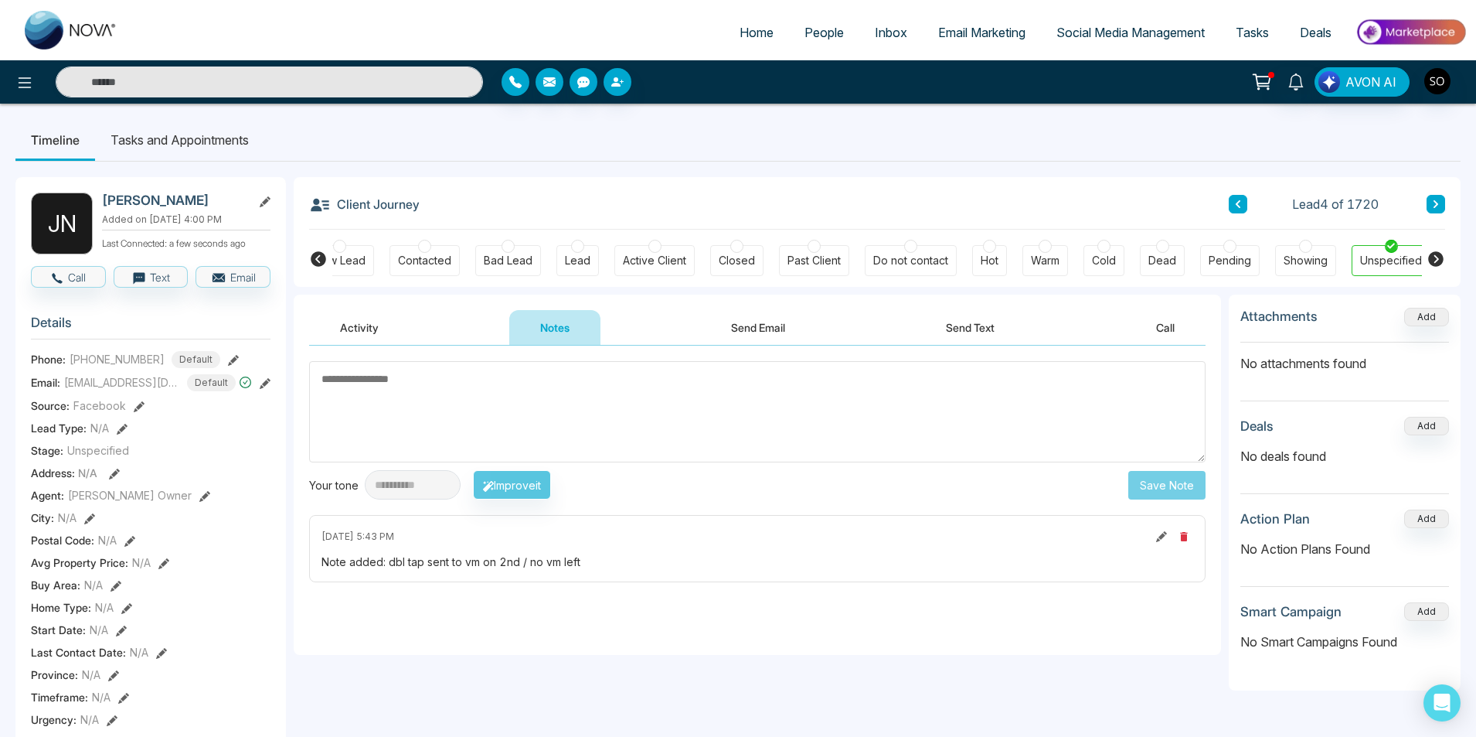
click at [1442, 200] on button at bounding box center [1436, 204] width 19 height 19
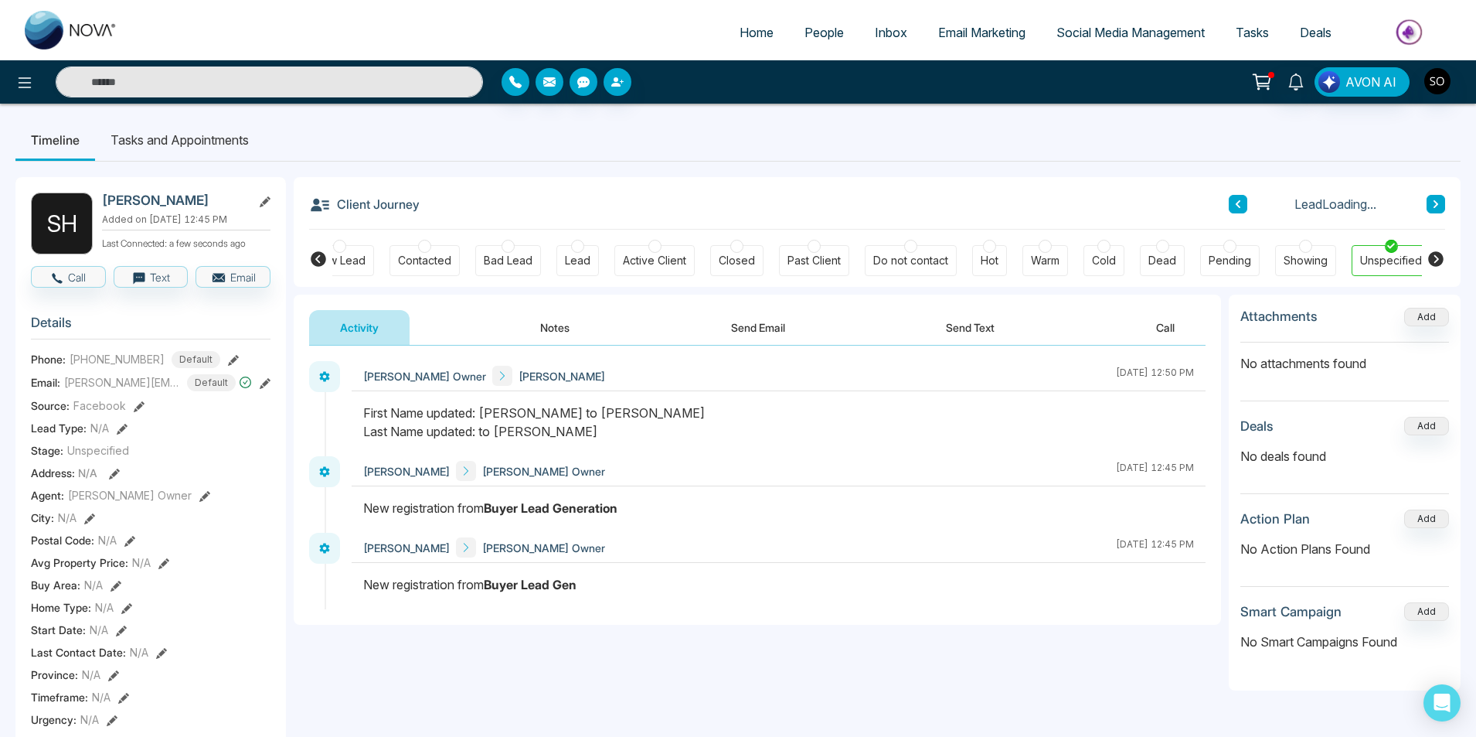
click at [542, 334] on button "Notes" at bounding box center [554, 327] width 91 height 35
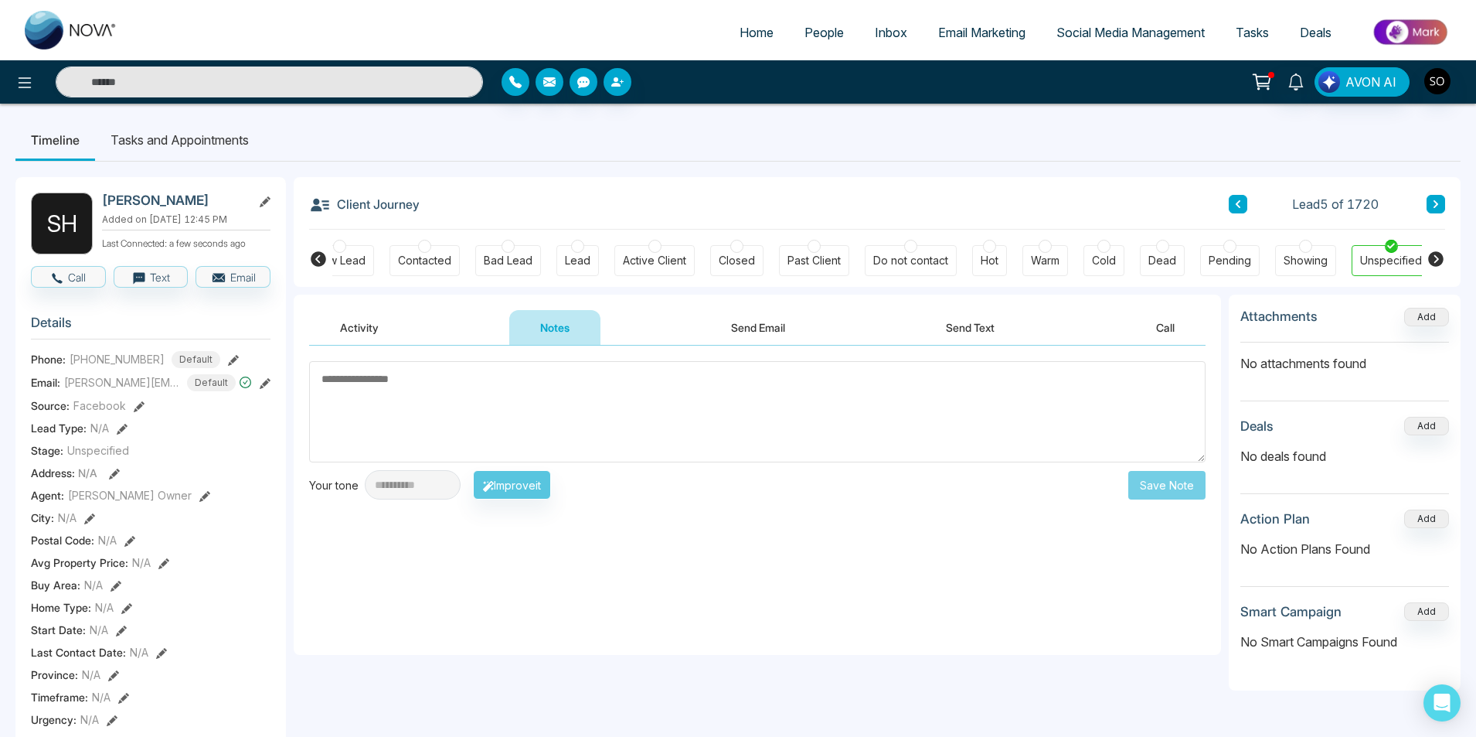
click at [553, 414] on textarea at bounding box center [757, 411] width 897 height 101
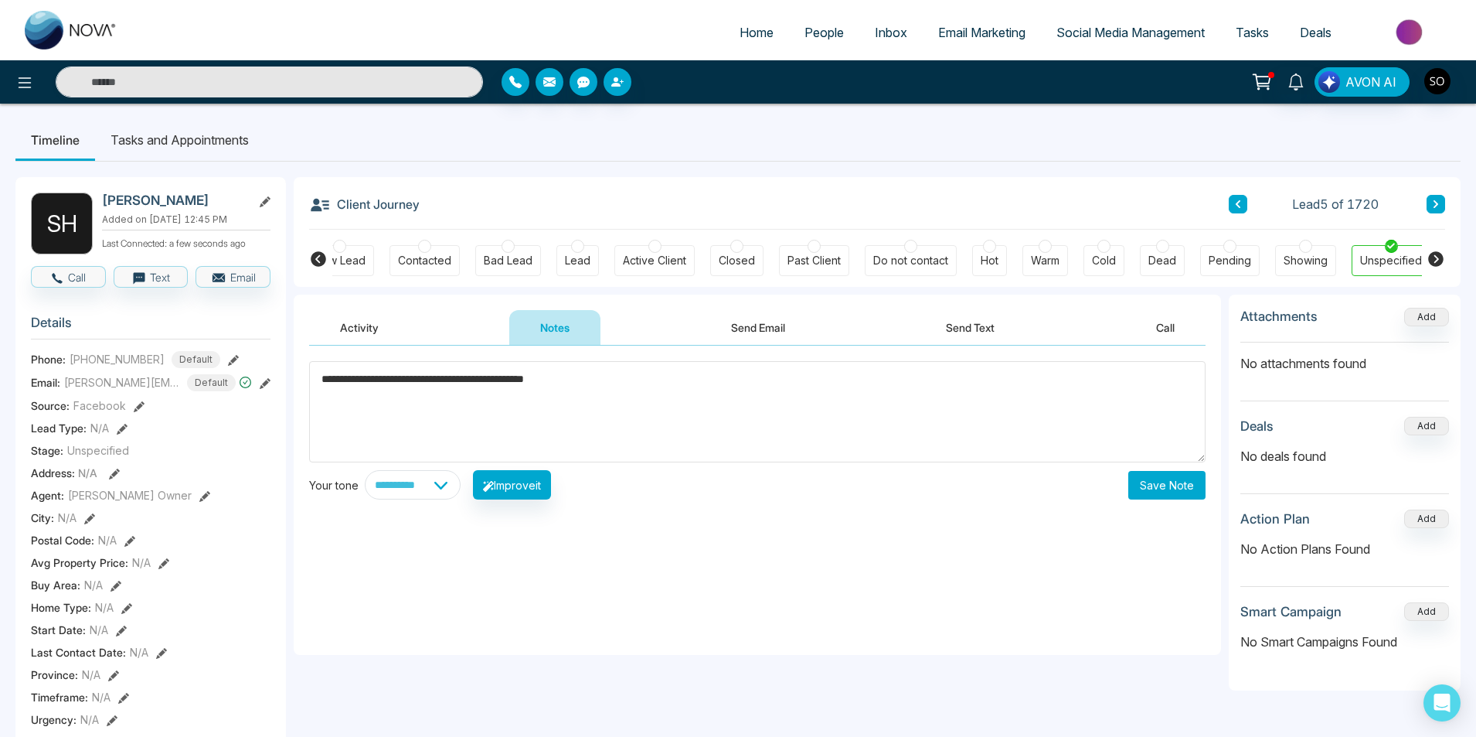
type textarea "**********"
click at [1160, 476] on button "Save Note" at bounding box center [1167, 485] width 77 height 29
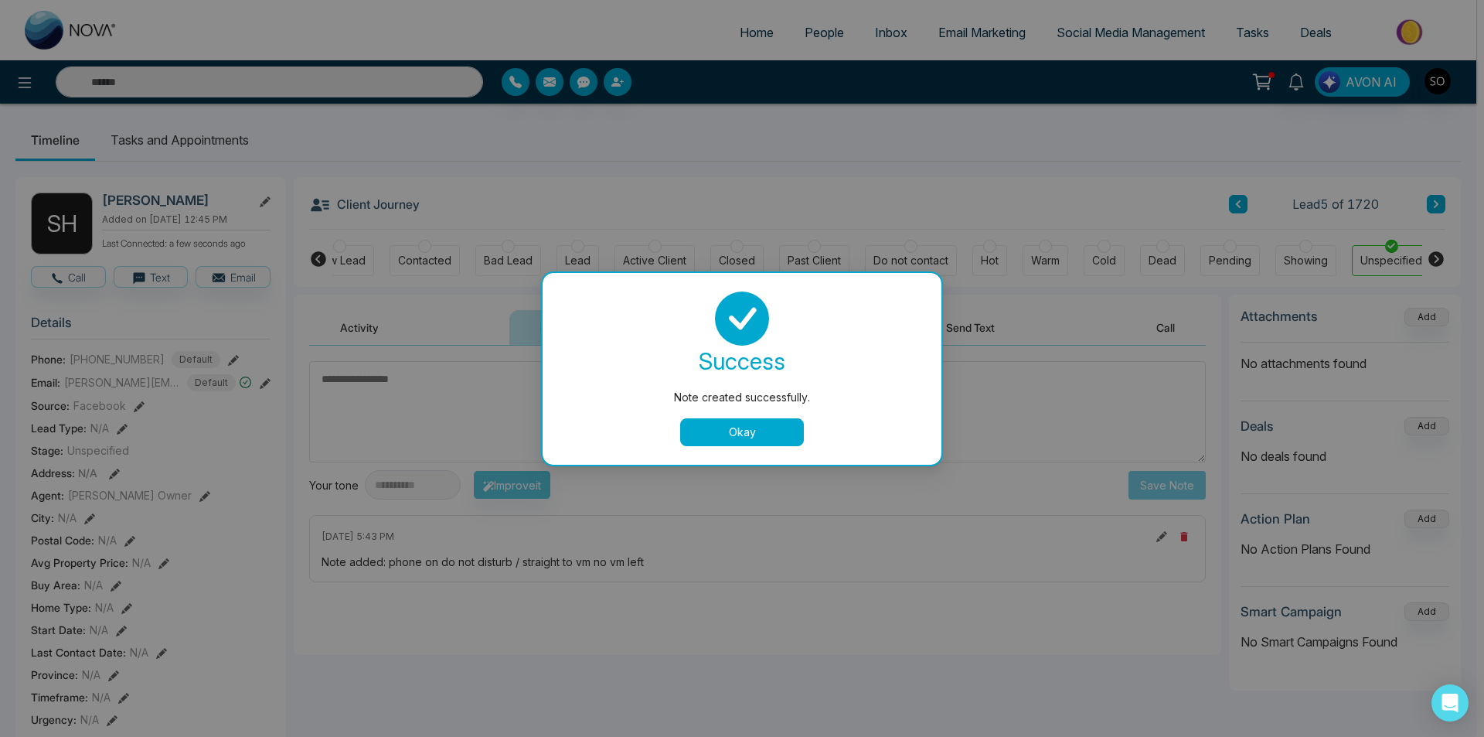
click at [727, 429] on button "Okay" at bounding box center [742, 432] width 124 height 28
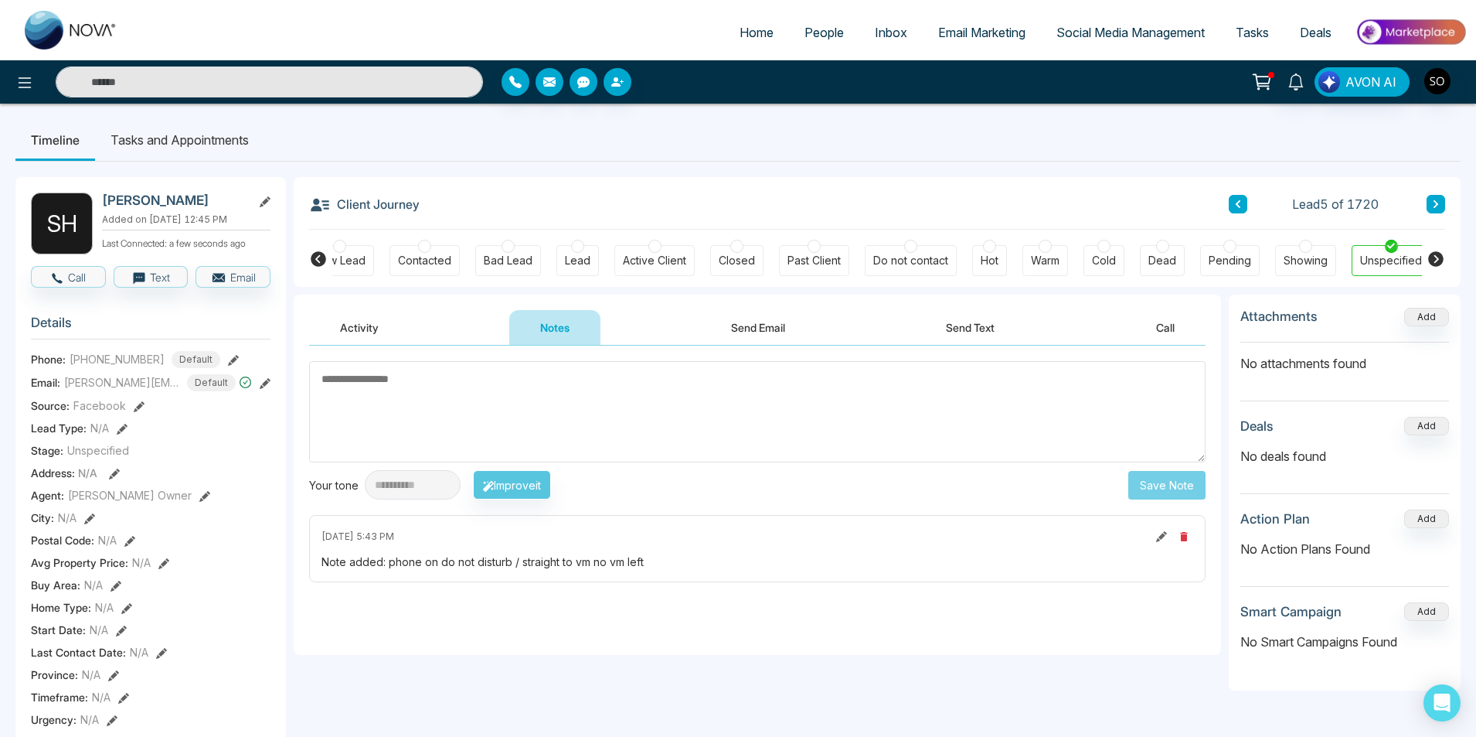
click at [1432, 206] on button at bounding box center [1436, 204] width 19 height 19
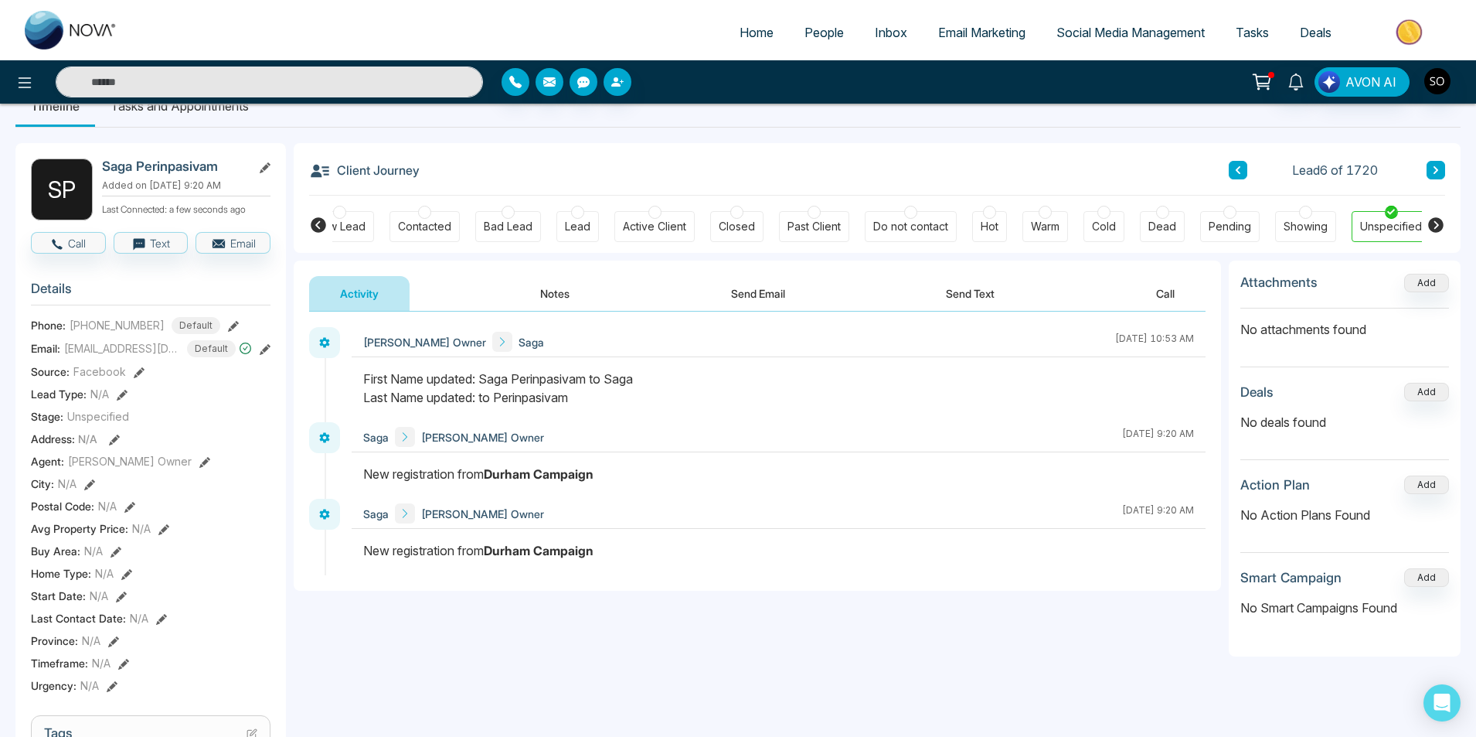
scroll to position [52, 0]
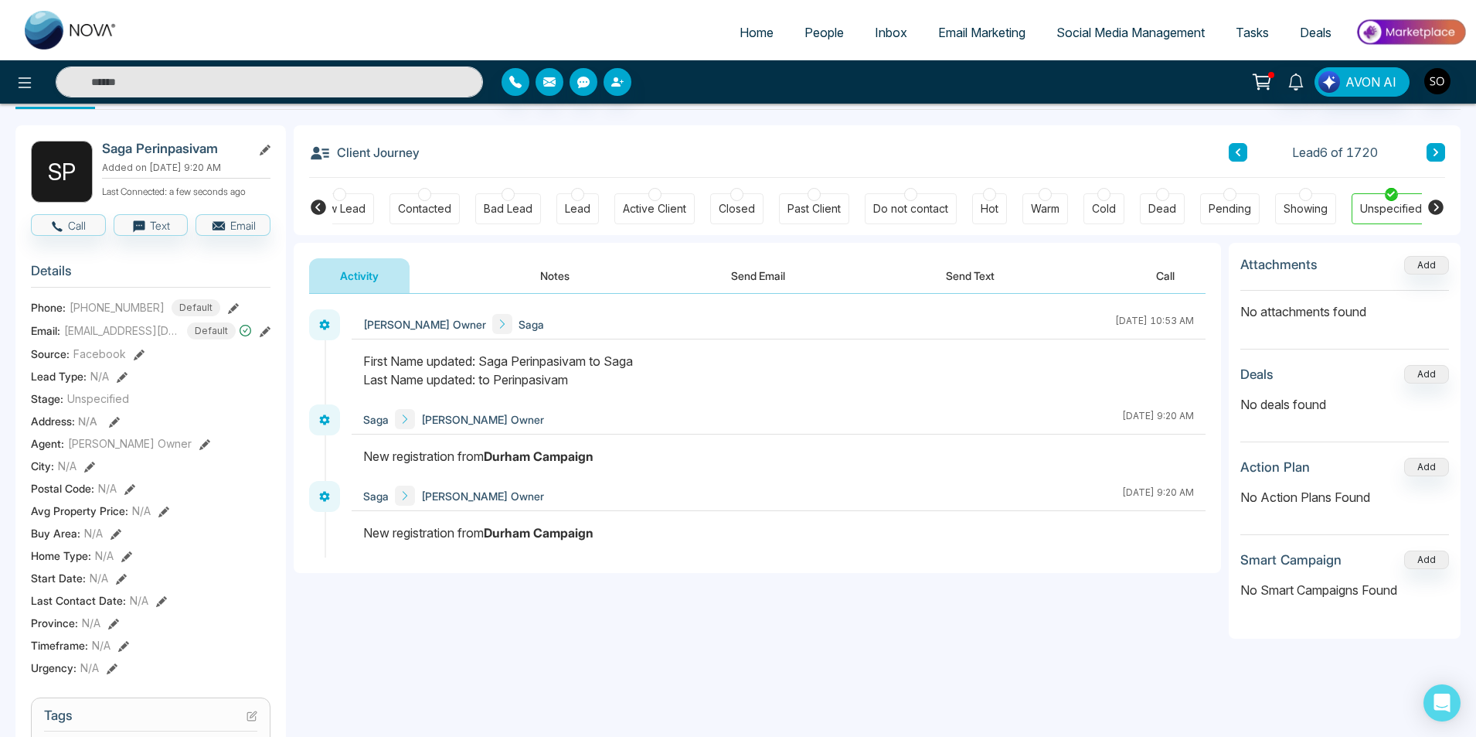
click at [546, 277] on button "Notes" at bounding box center [554, 275] width 91 height 35
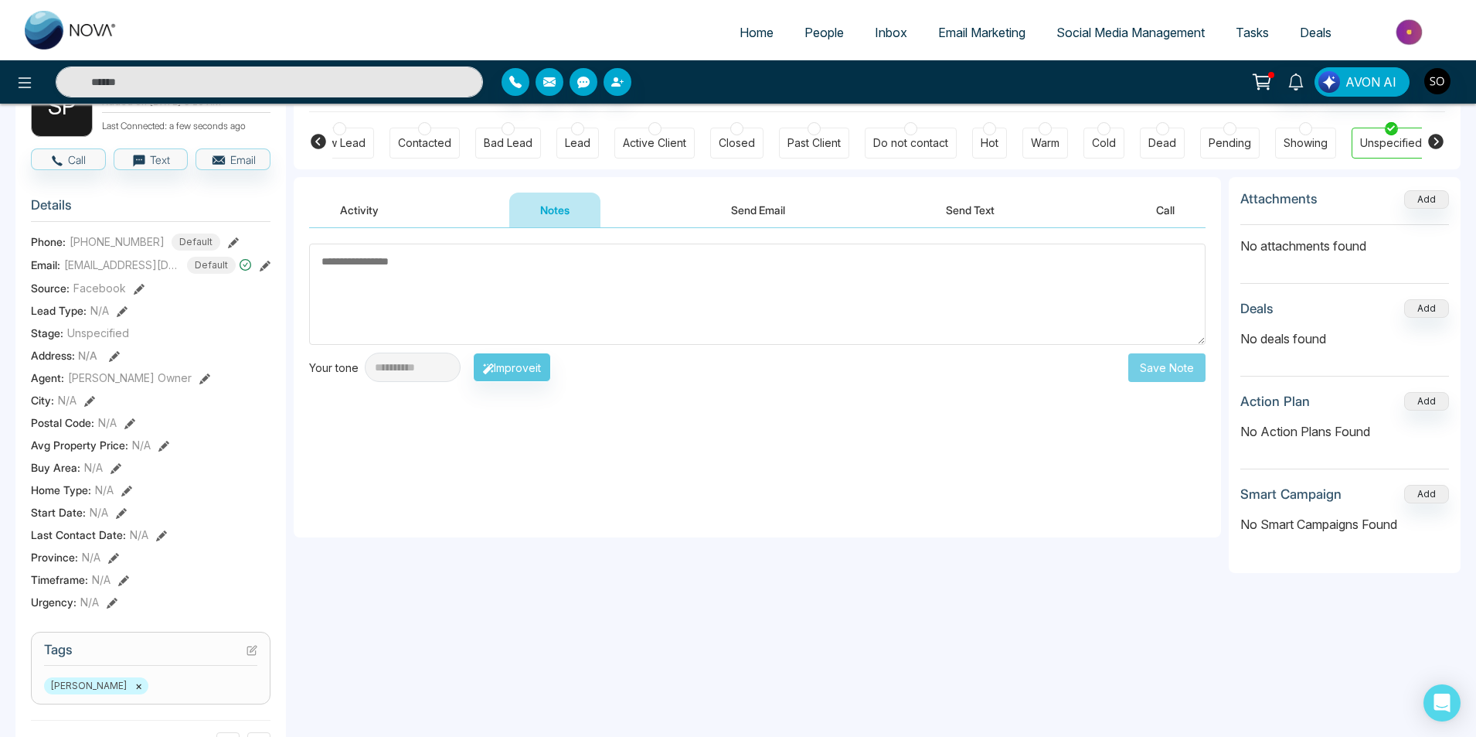
scroll to position [52, 0]
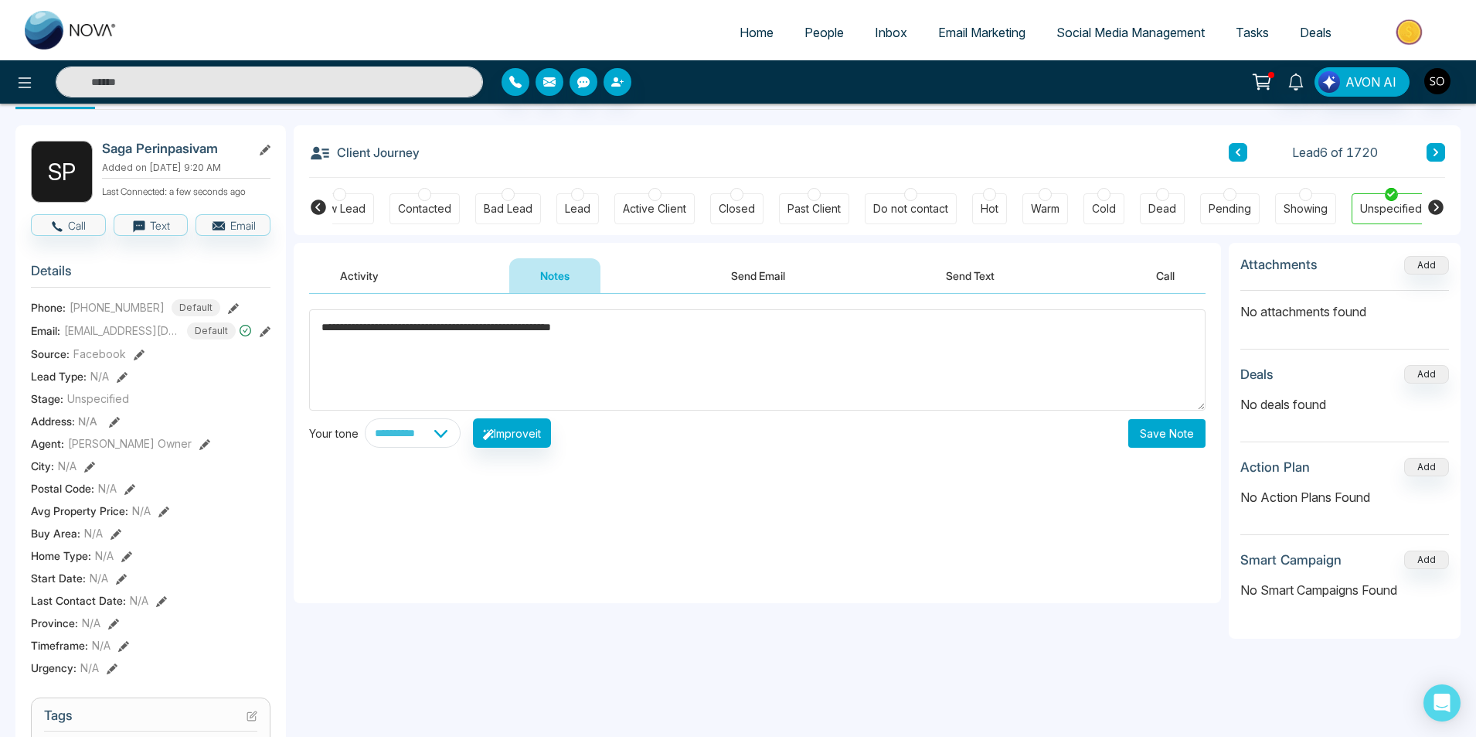
type textarea "**********"
click at [1192, 431] on button "Save Note" at bounding box center [1167, 433] width 77 height 29
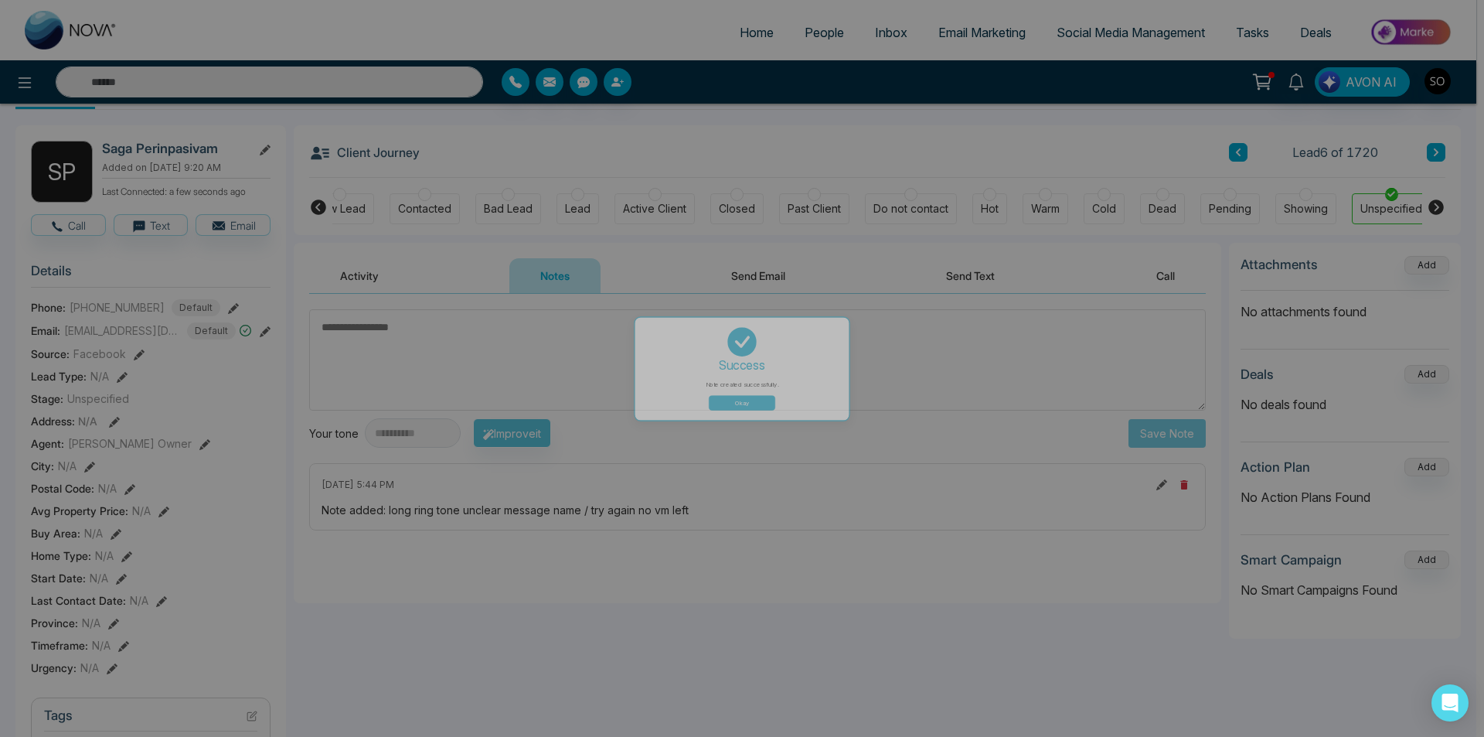
click at [765, 426] on button "Okay" at bounding box center [742, 432] width 124 height 28
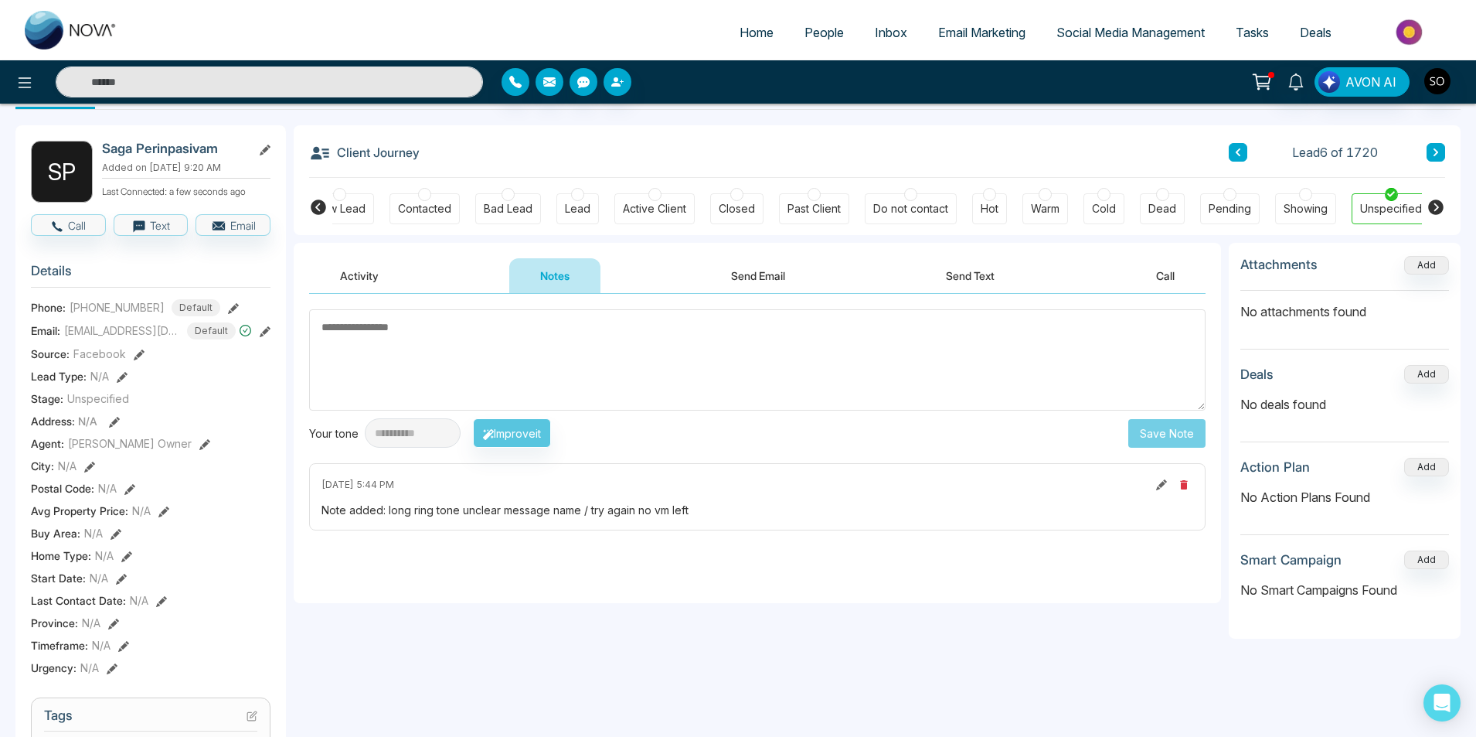
click at [1442, 152] on button at bounding box center [1436, 152] width 19 height 19
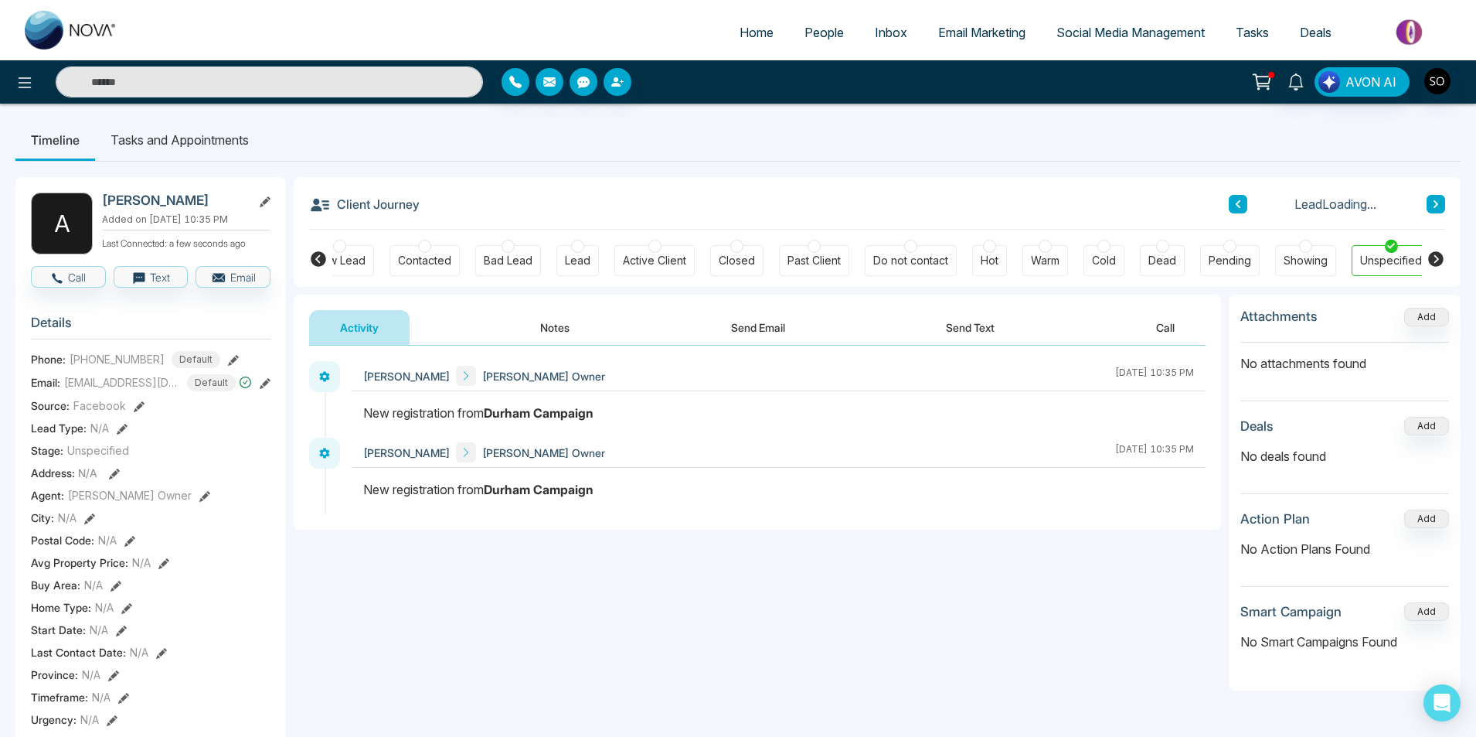
click at [561, 328] on button "Notes" at bounding box center [554, 327] width 91 height 35
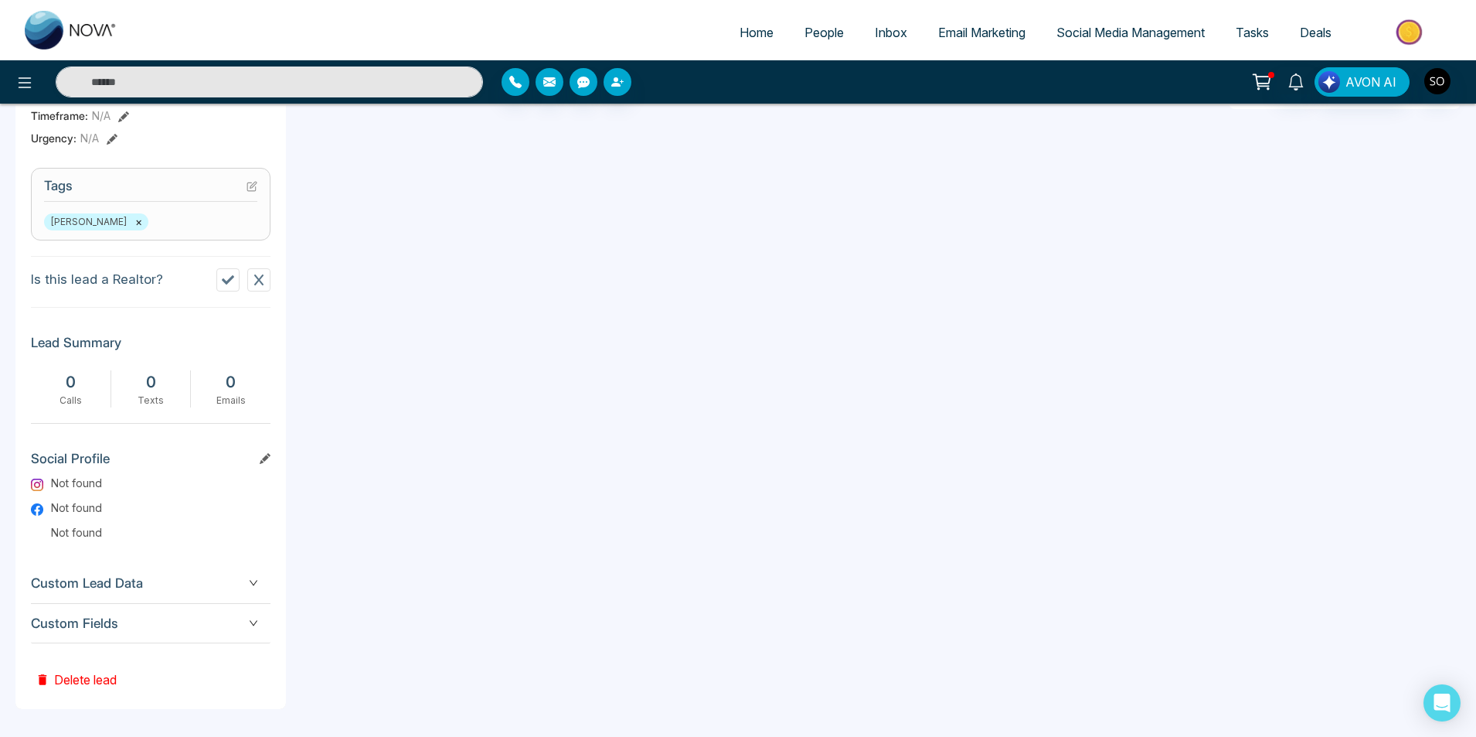
scroll to position [584, 0]
click at [73, 677] on button "Delete lead" at bounding box center [76, 665] width 90 height 50
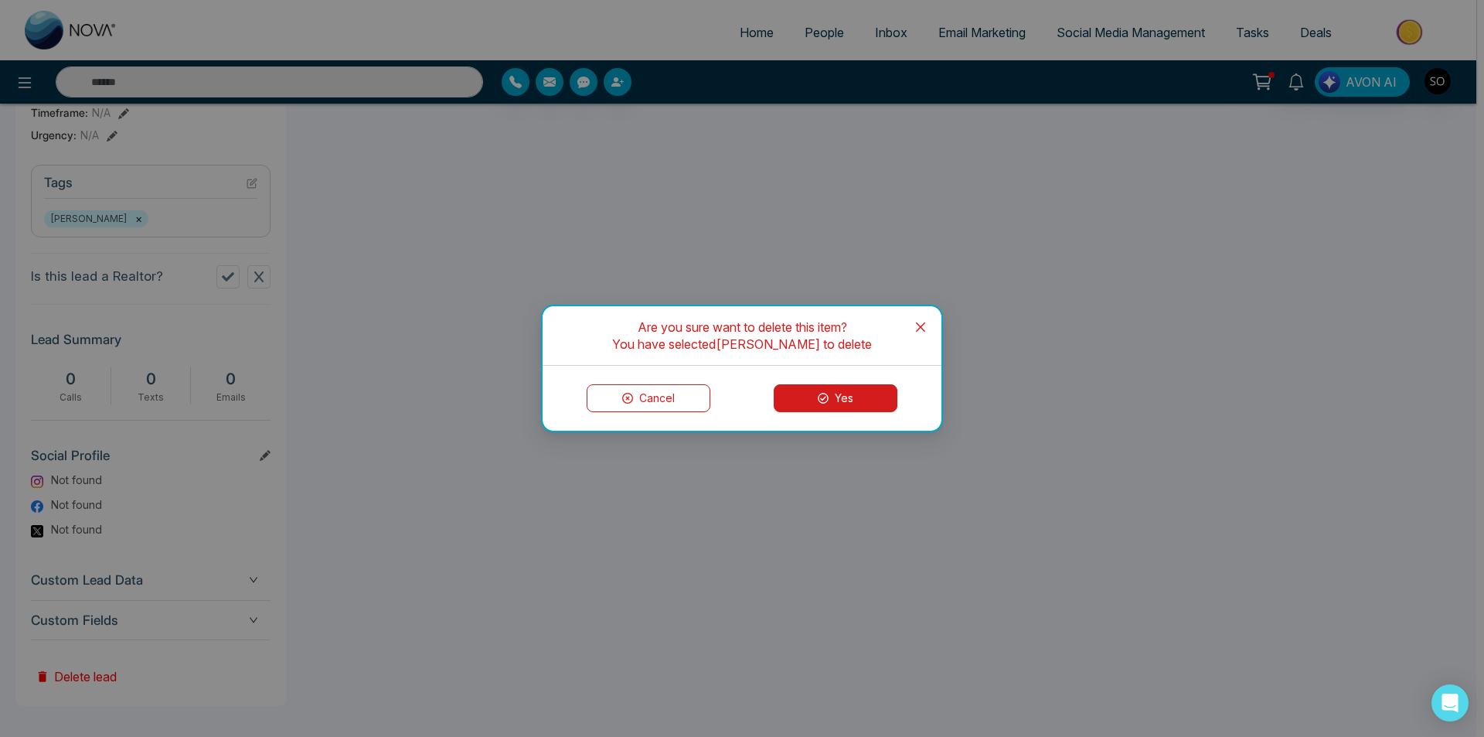
click at [923, 325] on icon "close" at bounding box center [920, 326] width 9 height 9
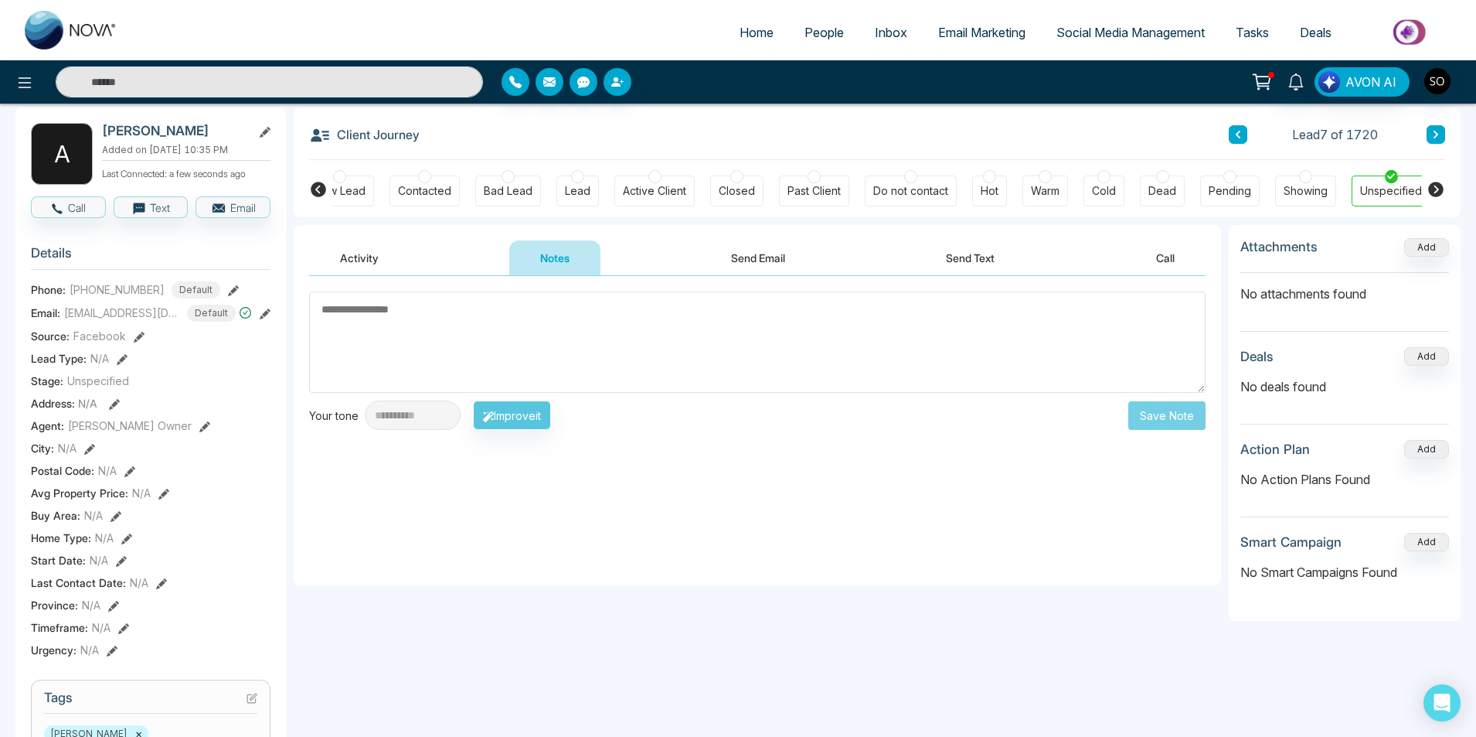
scroll to position [52, 0]
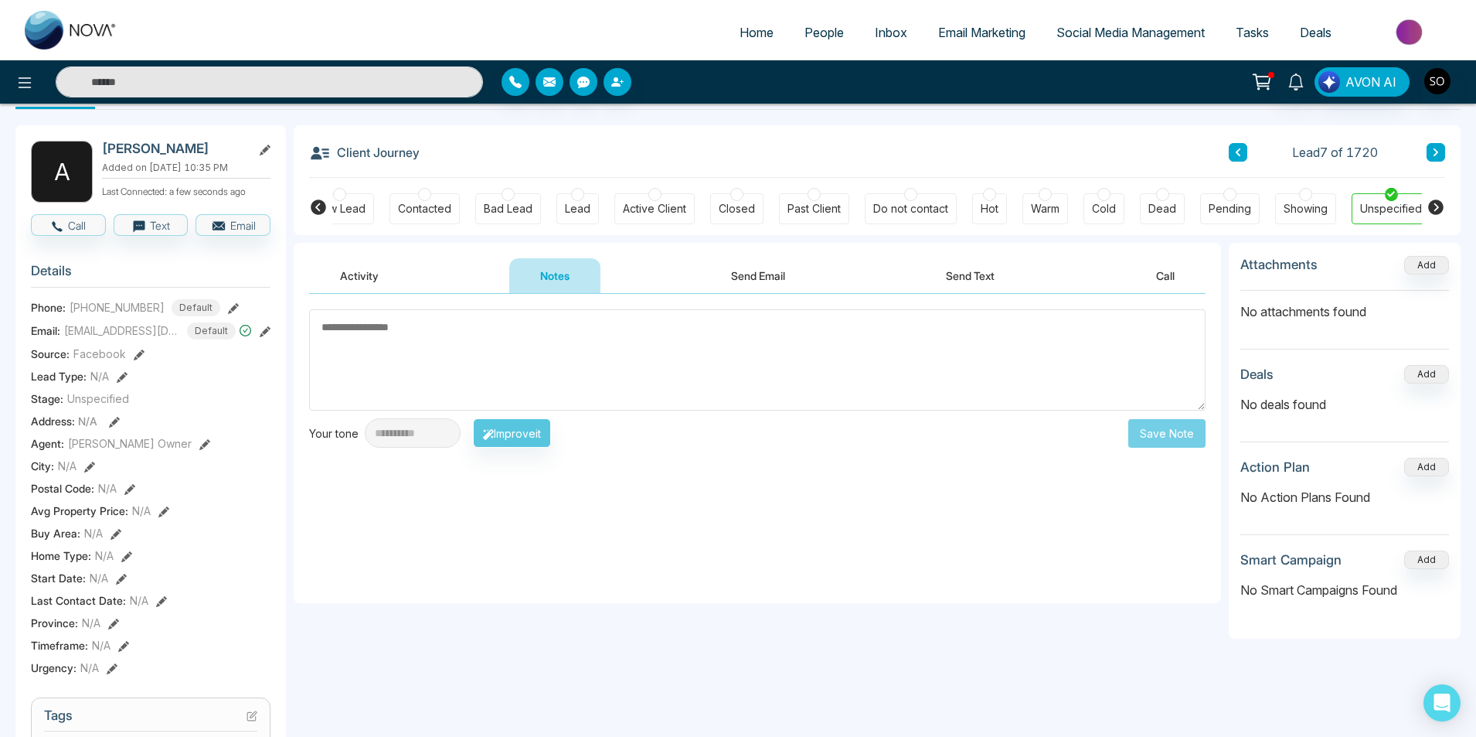
click at [502, 354] on textarea at bounding box center [757, 359] width 897 height 101
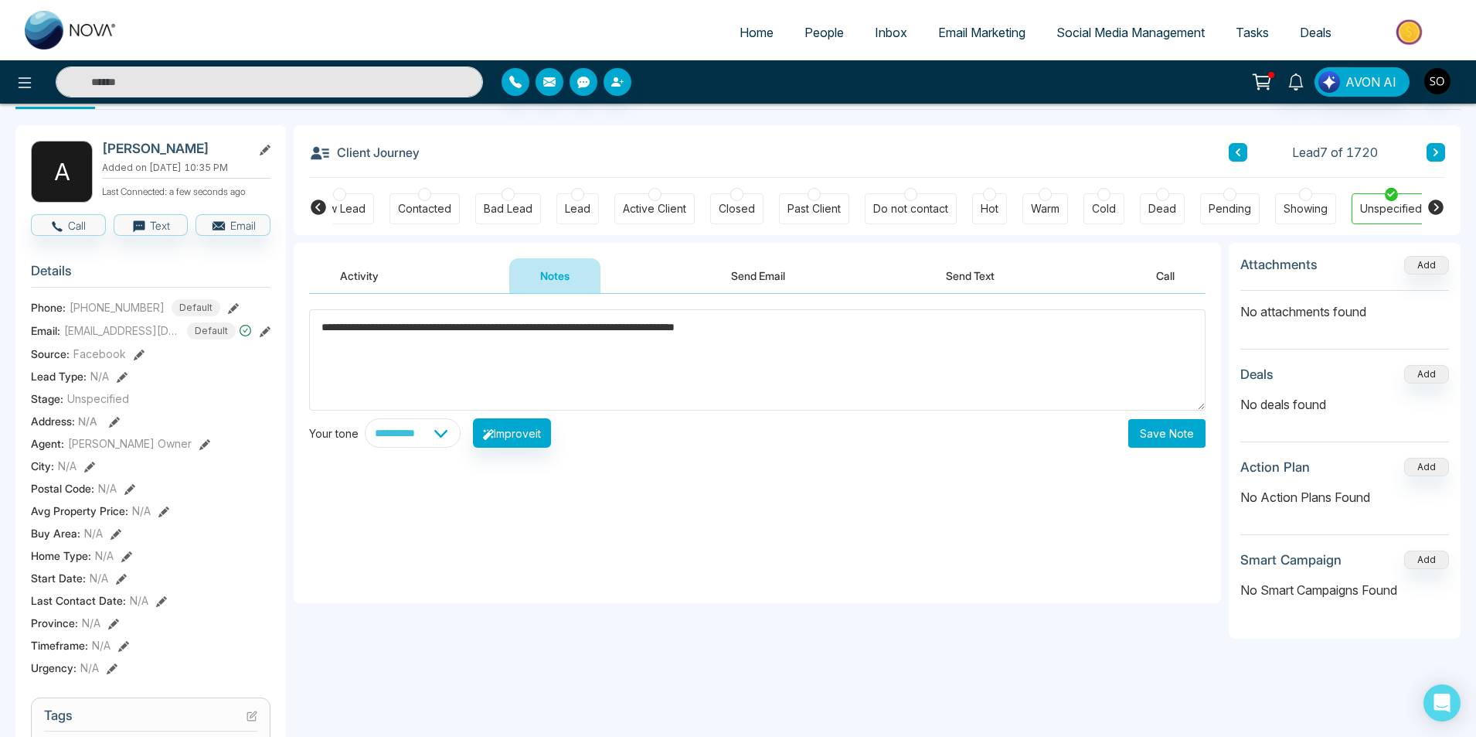
type textarea "**********"
click at [1161, 444] on button "Save Note" at bounding box center [1167, 433] width 77 height 29
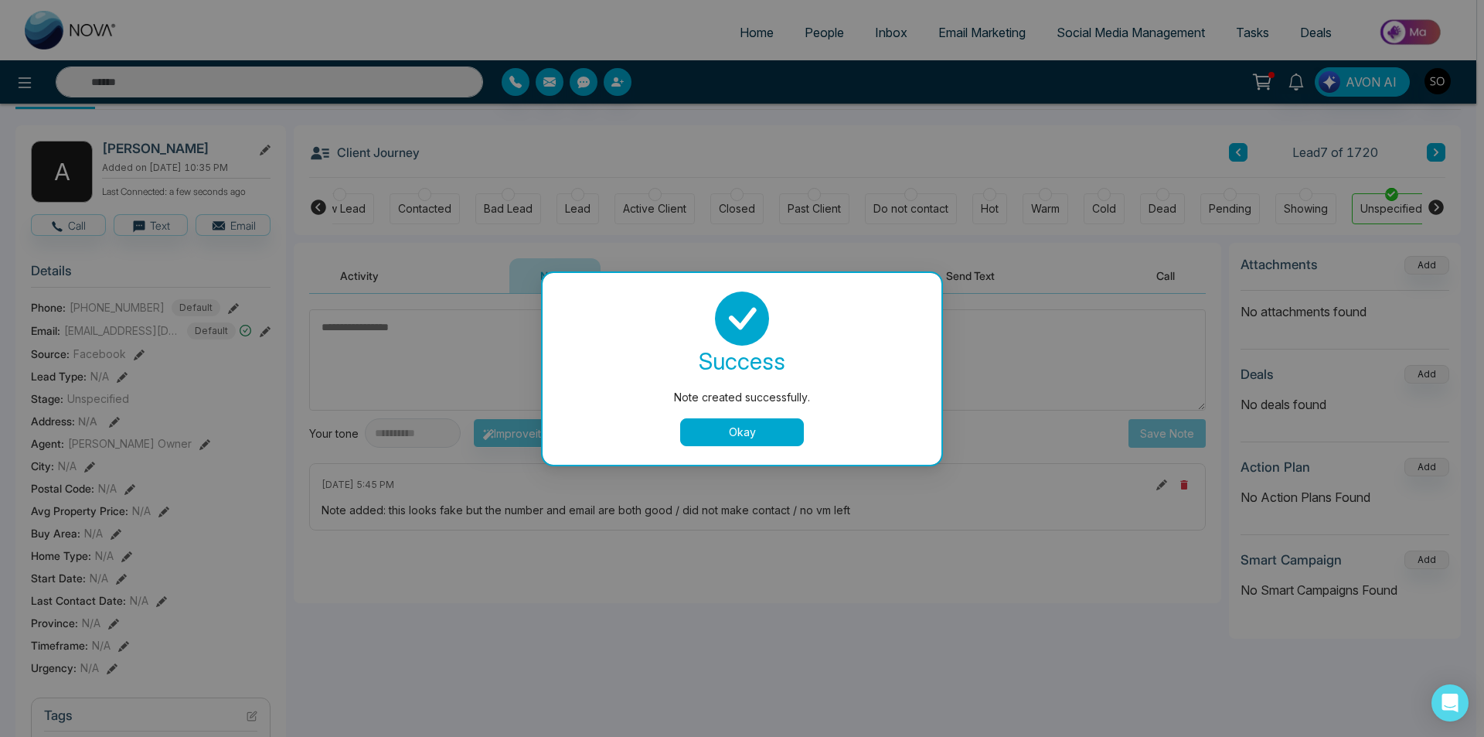
click at [755, 408] on div "success Note created successfully. Okay" at bounding box center [742, 368] width 362 height 155
click at [758, 423] on button "Okay" at bounding box center [742, 432] width 124 height 28
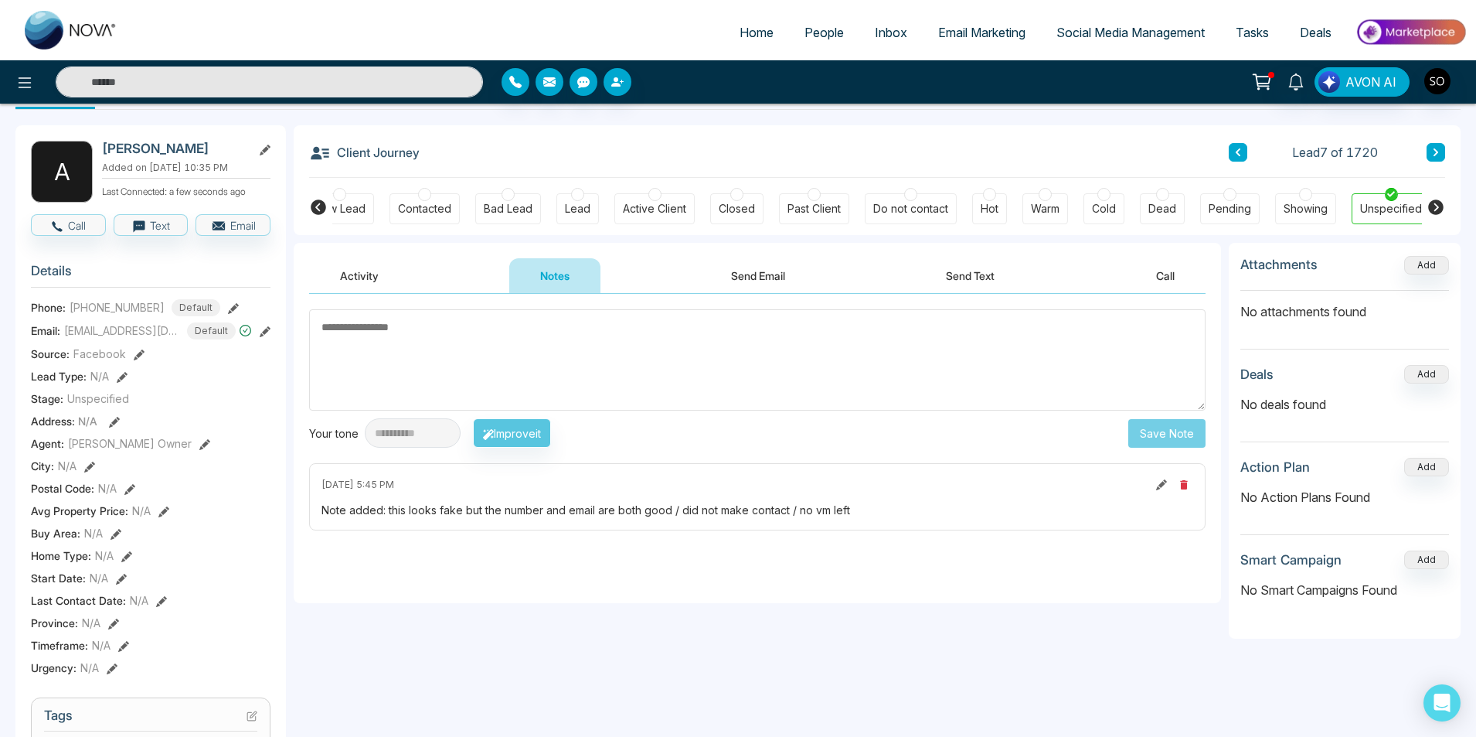
click at [1439, 160] on button at bounding box center [1436, 152] width 19 height 19
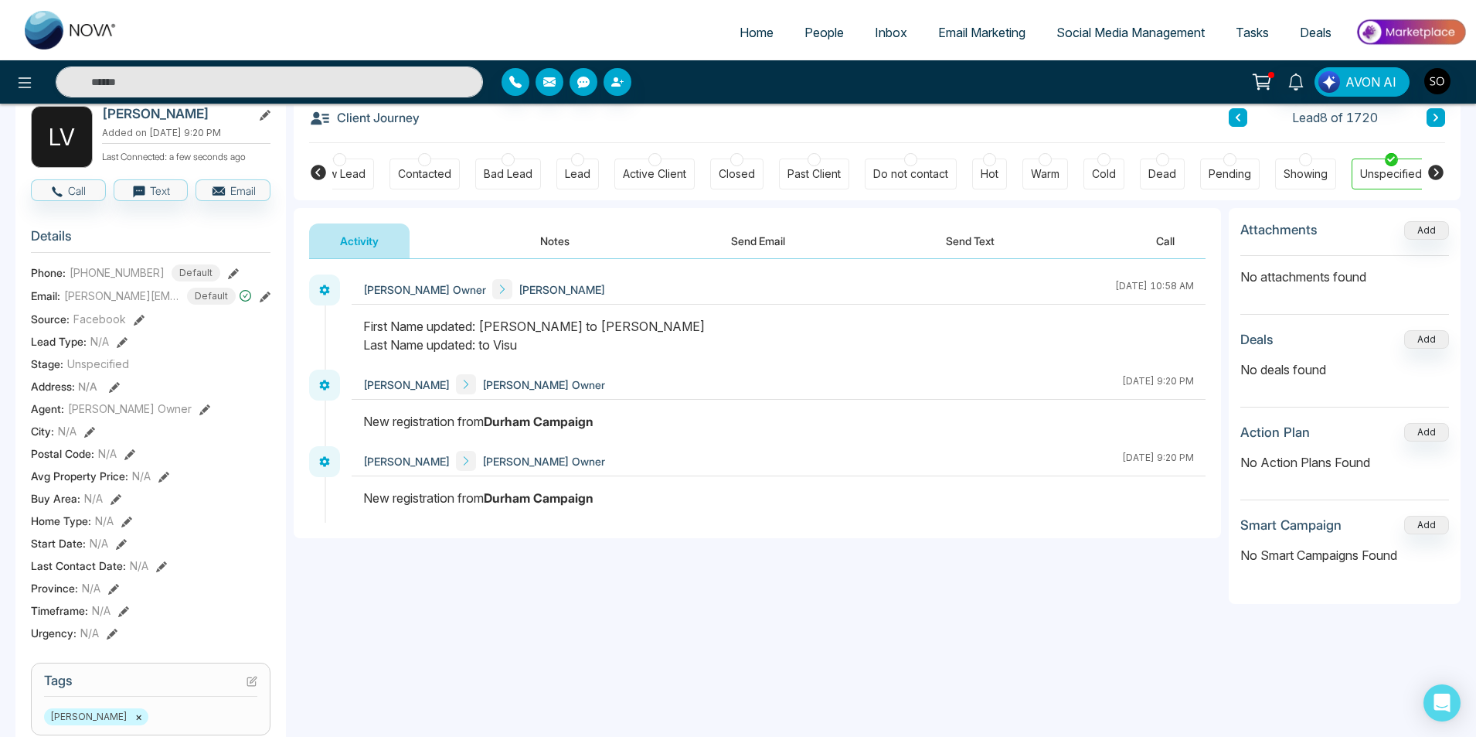
scroll to position [52, 0]
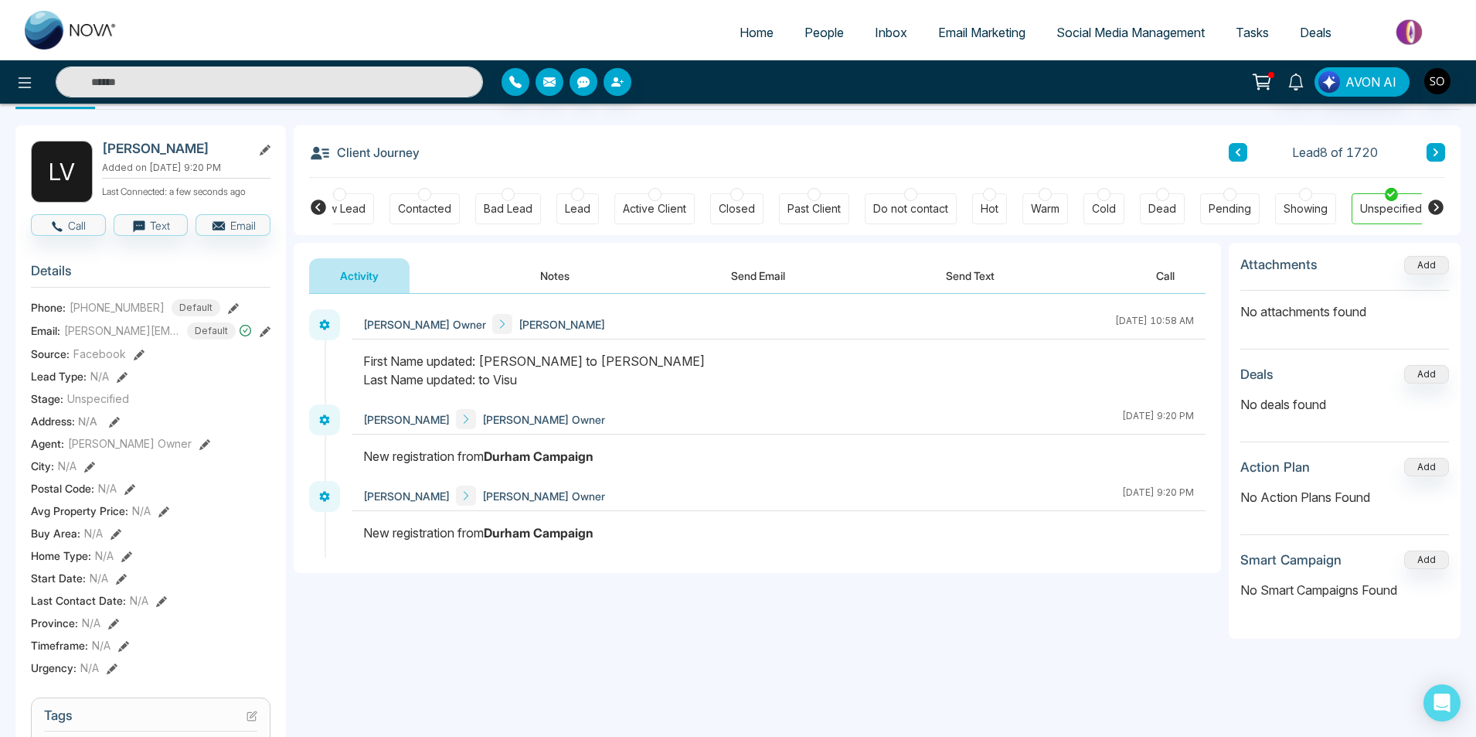
click at [548, 283] on button "Notes" at bounding box center [554, 275] width 91 height 35
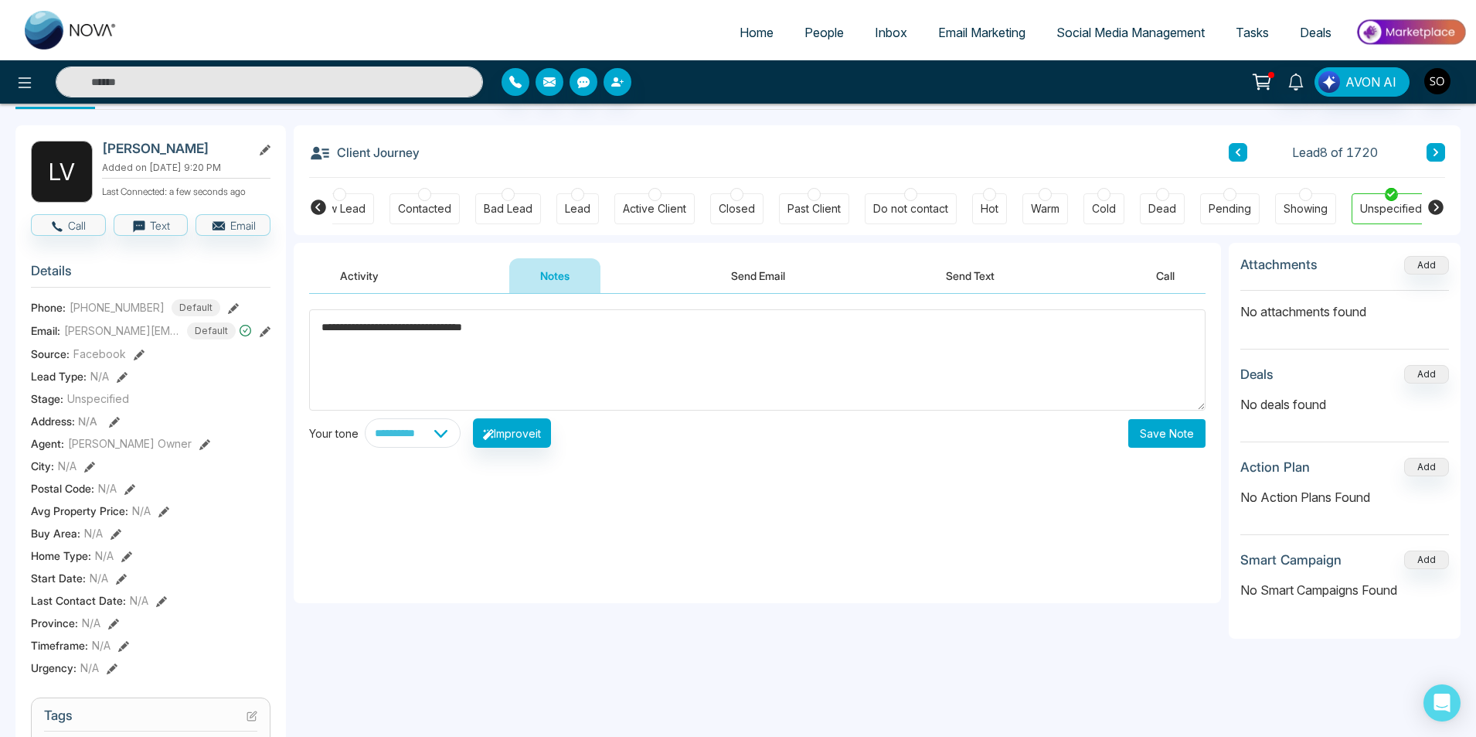
type textarea "**********"
click at [1147, 434] on button "Save Note" at bounding box center [1167, 433] width 77 height 29
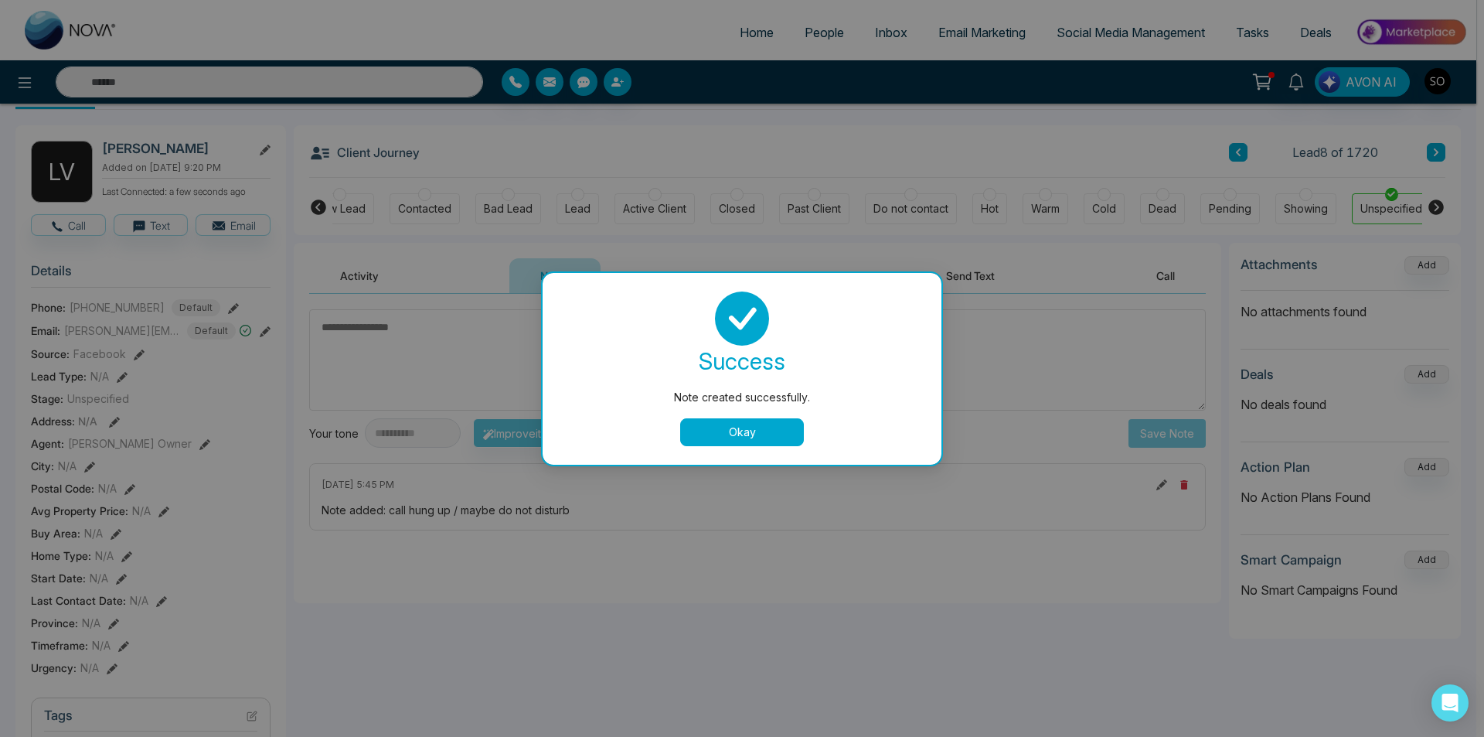
click at [748, 427] on button "Okay" at bounding box center [742, 432] width 124 height 28
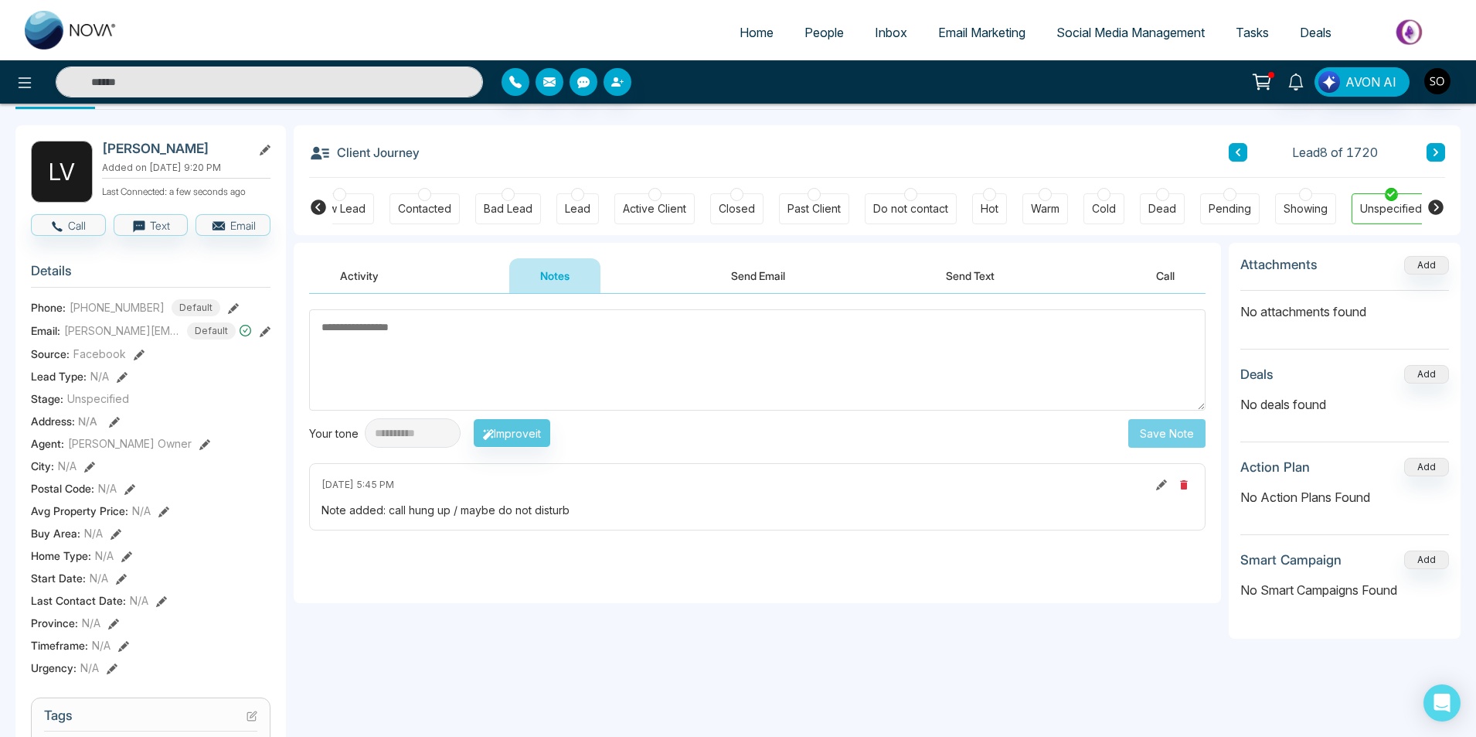
click at [1443, 155] on button at bounding box center [1436, 152] width 19 height 19
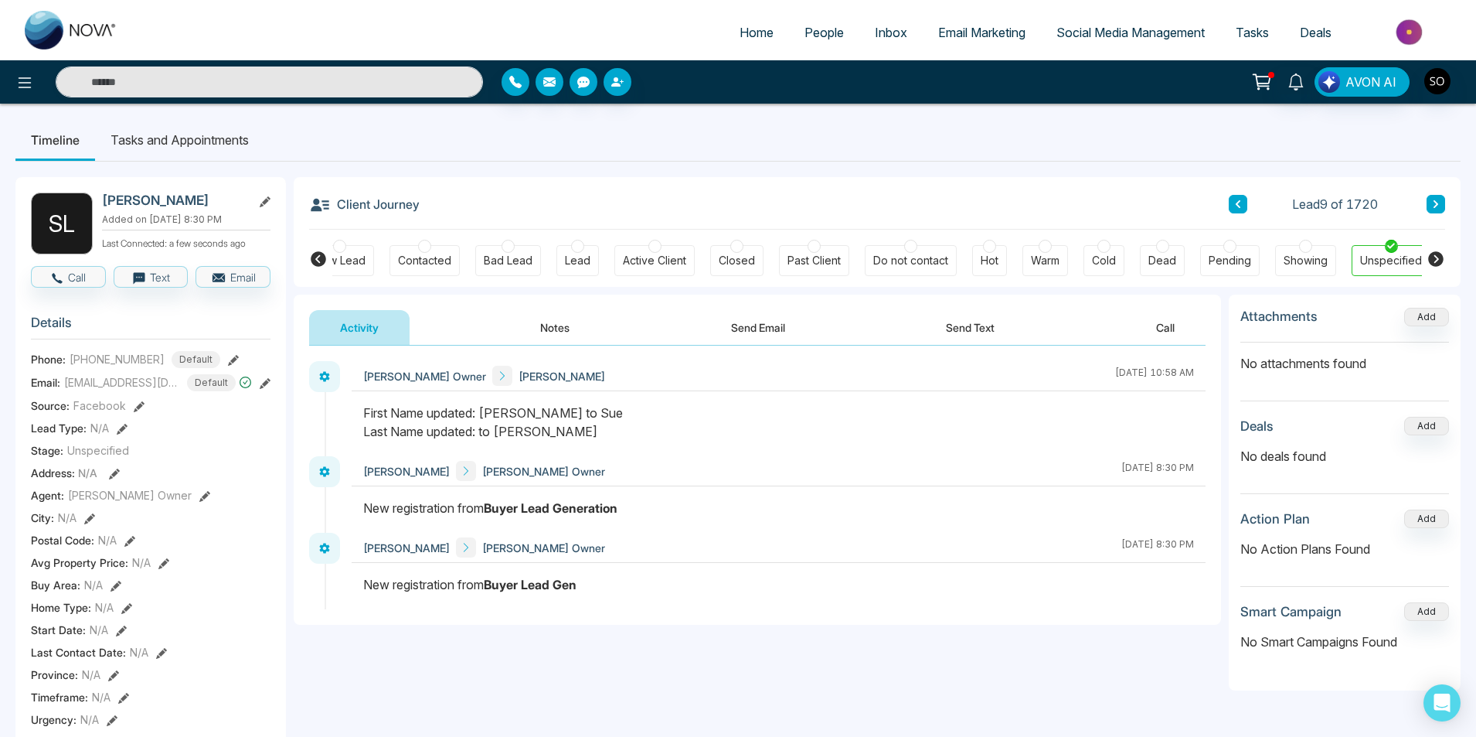
click at [561, 332] on button "Notes" at bounding box center [554, 327] width 91 height 35
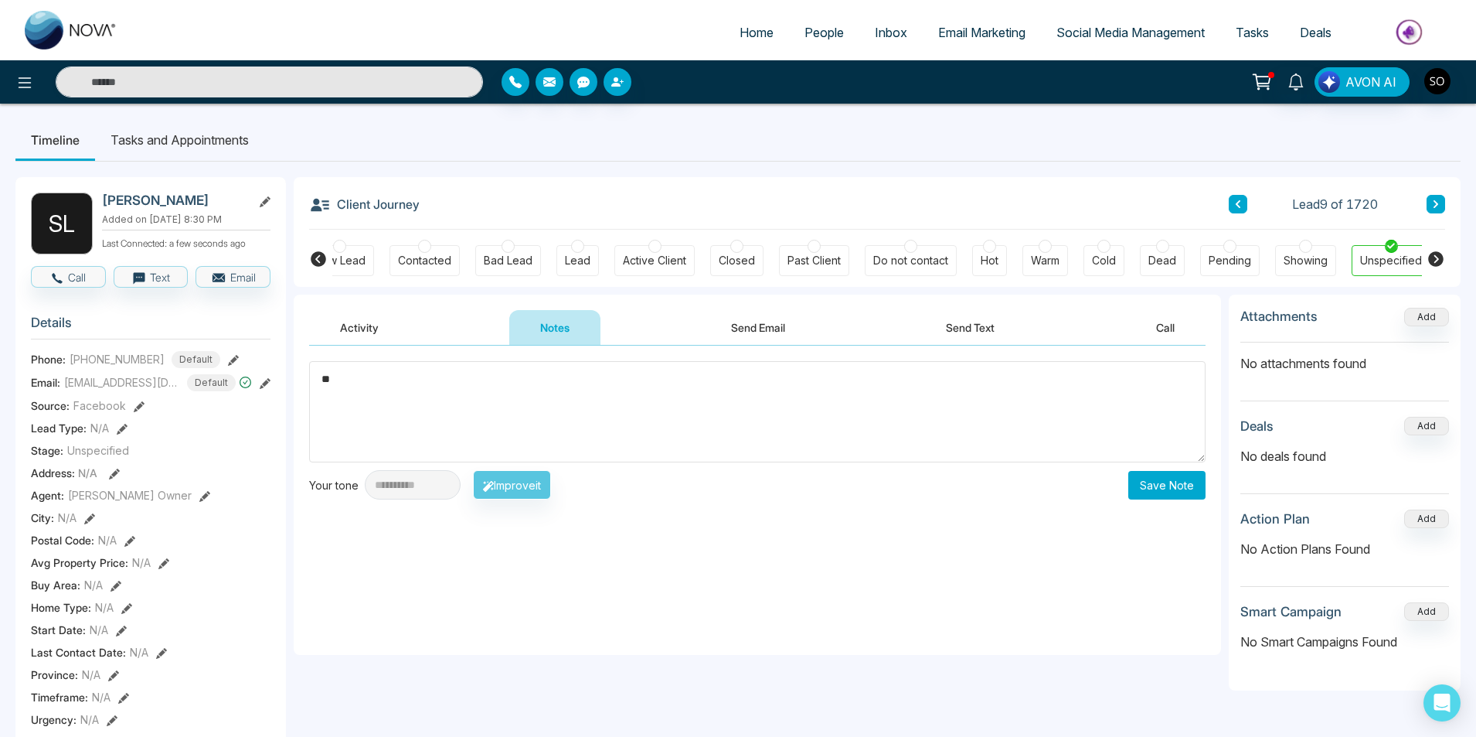
type textarea "*"
type textarea "**********"
click at [1153, 476] on button "Save Note" at bounding box center [1167, 485] width 77 height 29
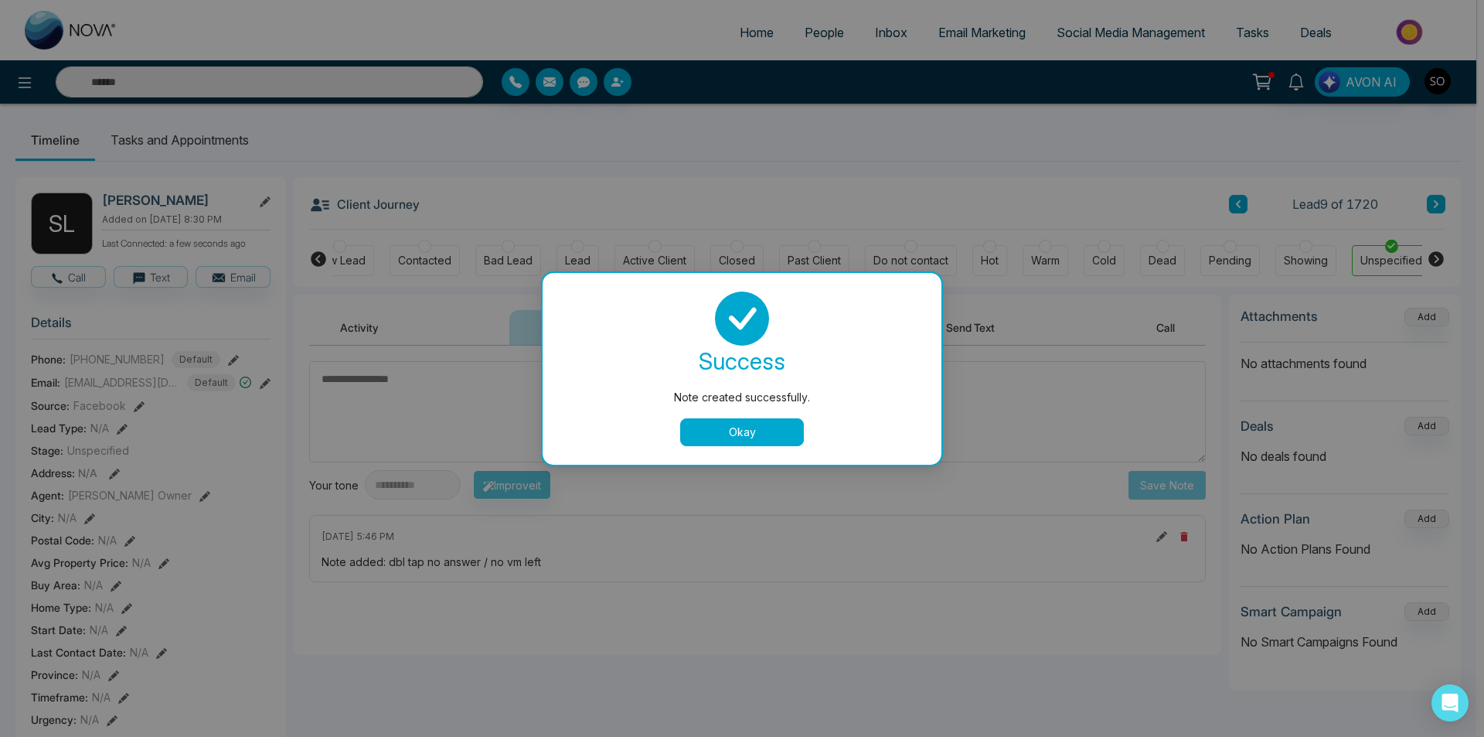
click at [775, 434] on button "Okay" at bounding box center [742, 432] width 124 height 28
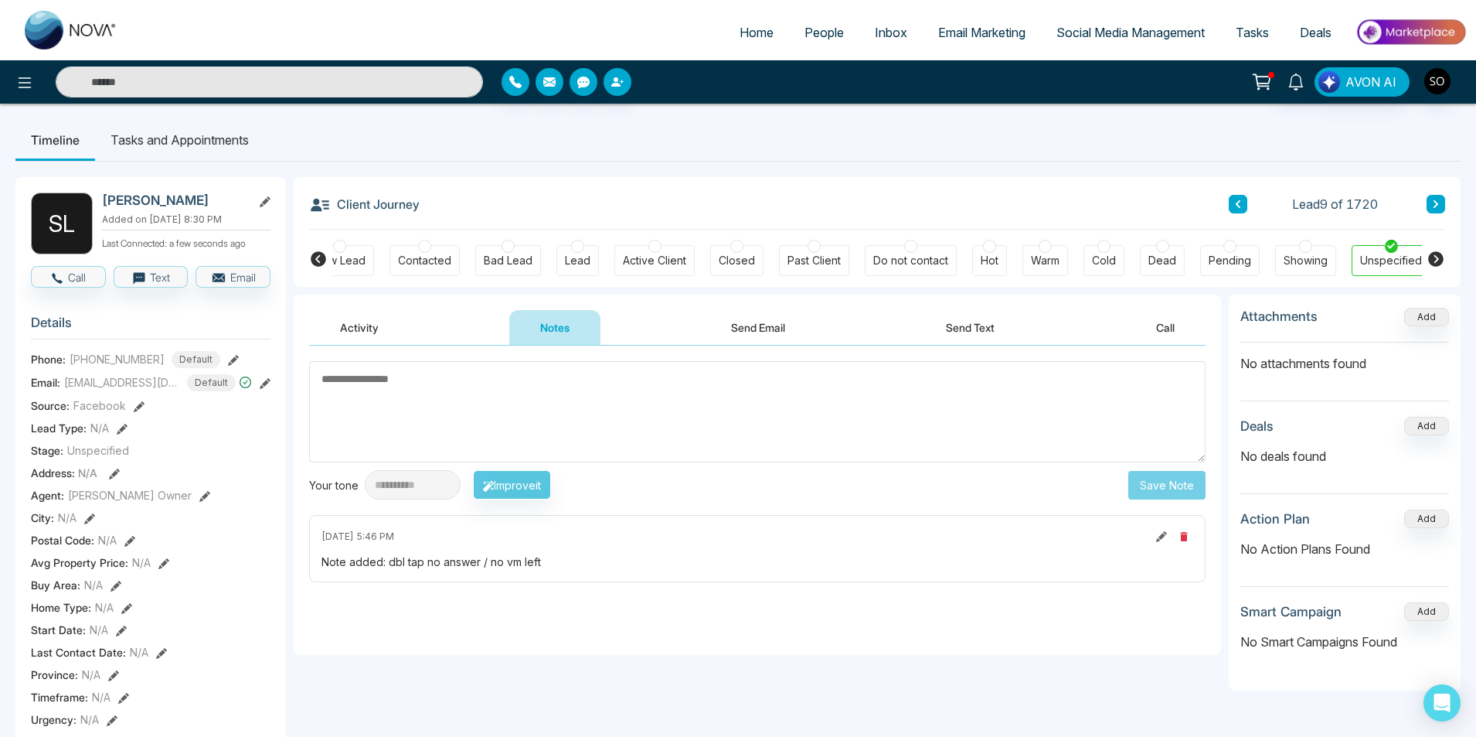
click at [1439, 212] on button at bounding box center [1436, 204] width 19 height 19
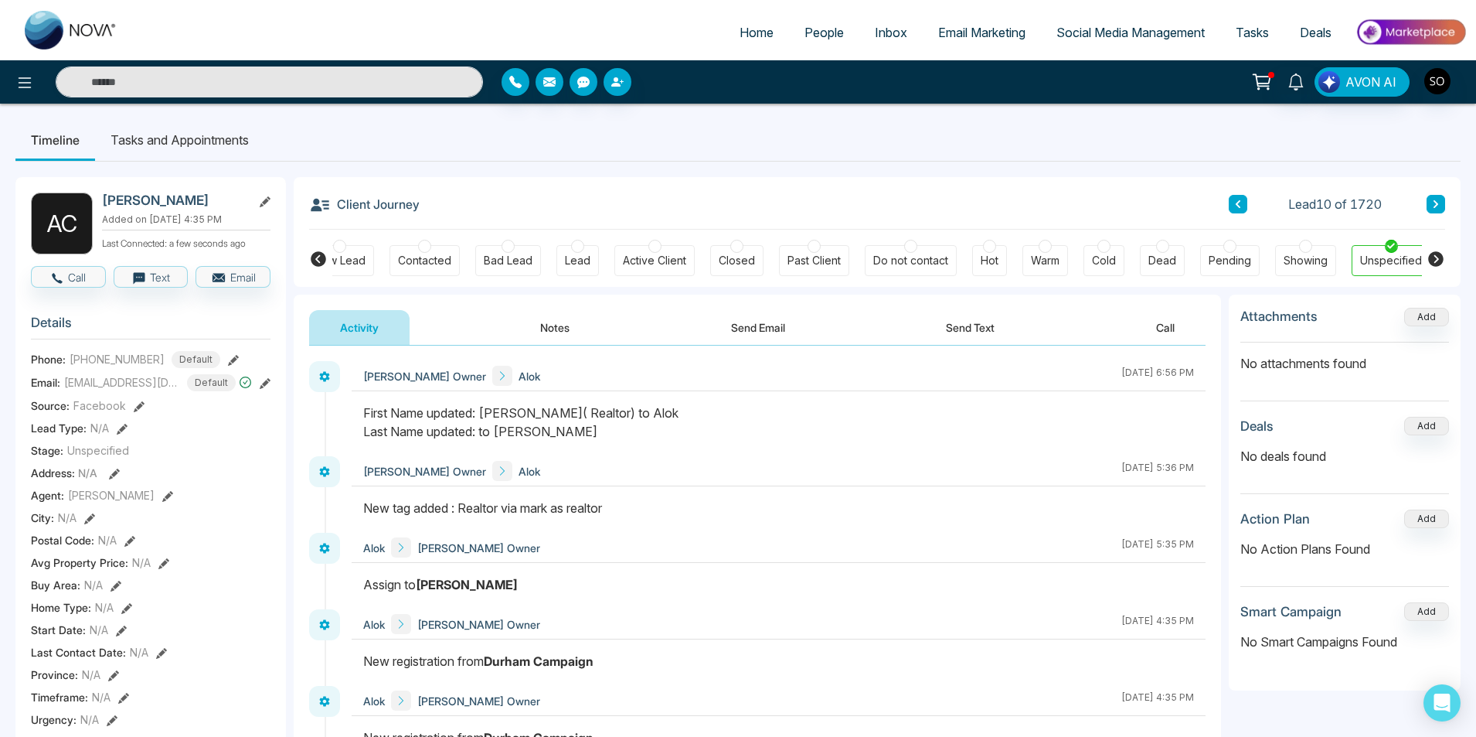
click at [1436, 199] on icon at bounding box center [1436, 203] width 8 height 9
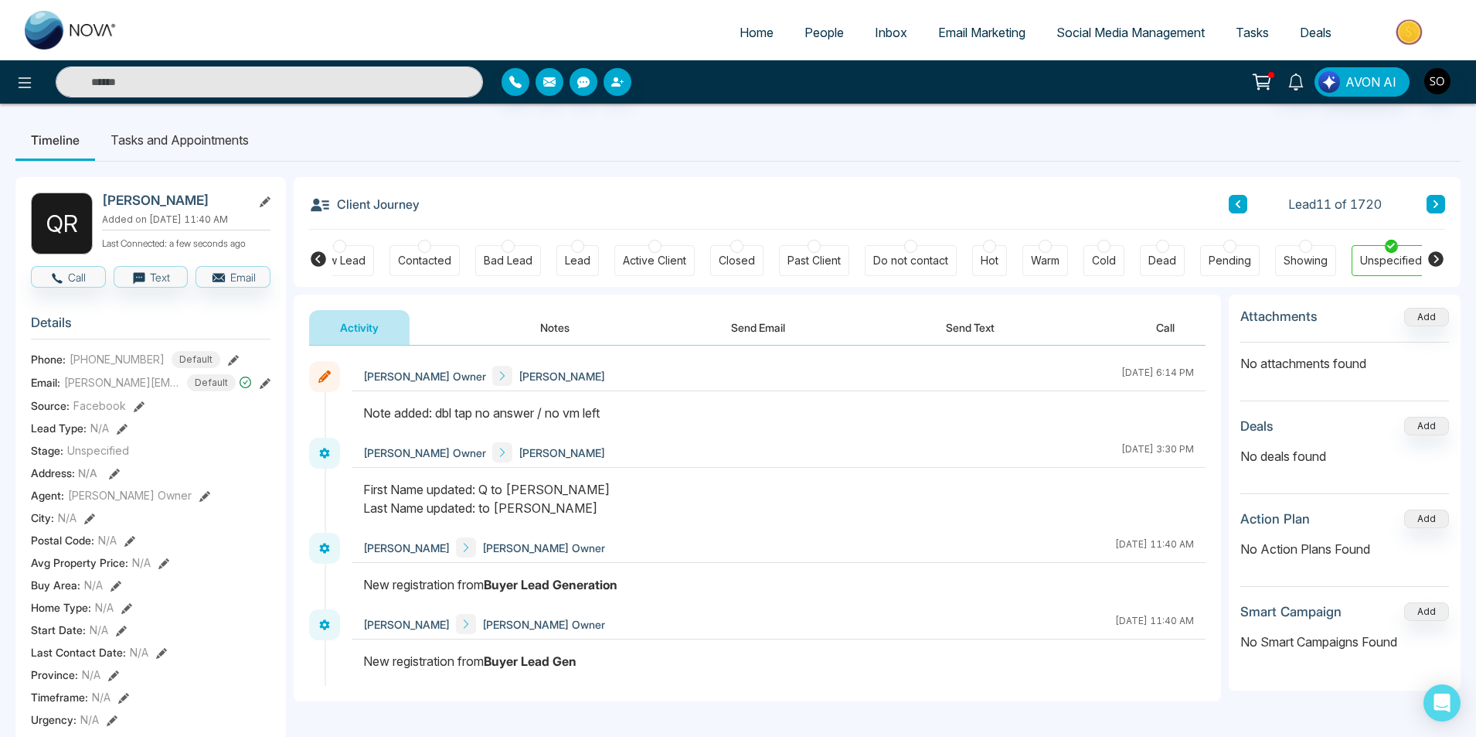
click at [822, 32] on span "People" at bounding box center [824, 32] width 39 height 15
